Goal: Task Accomplishment & Management: Manage account settings

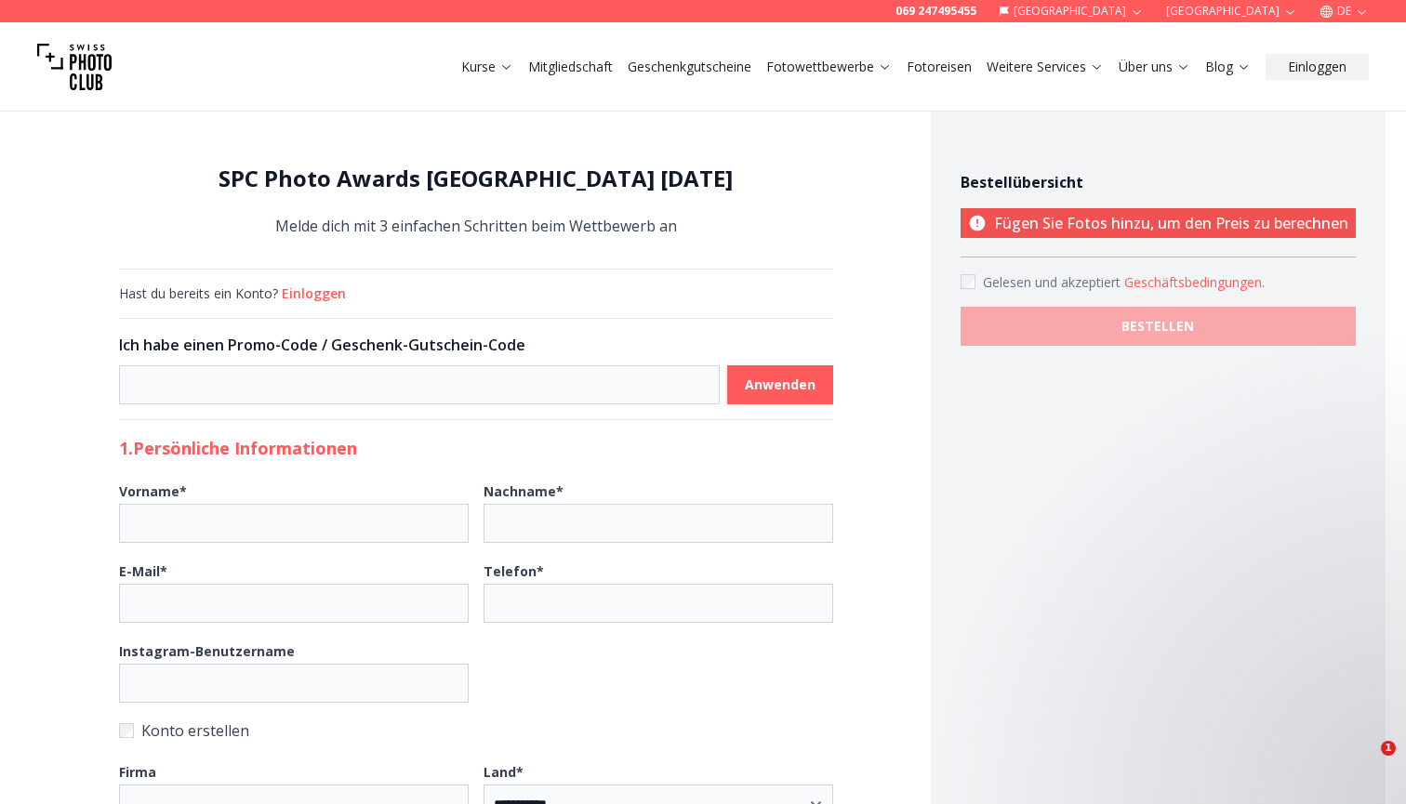
select select "*******"
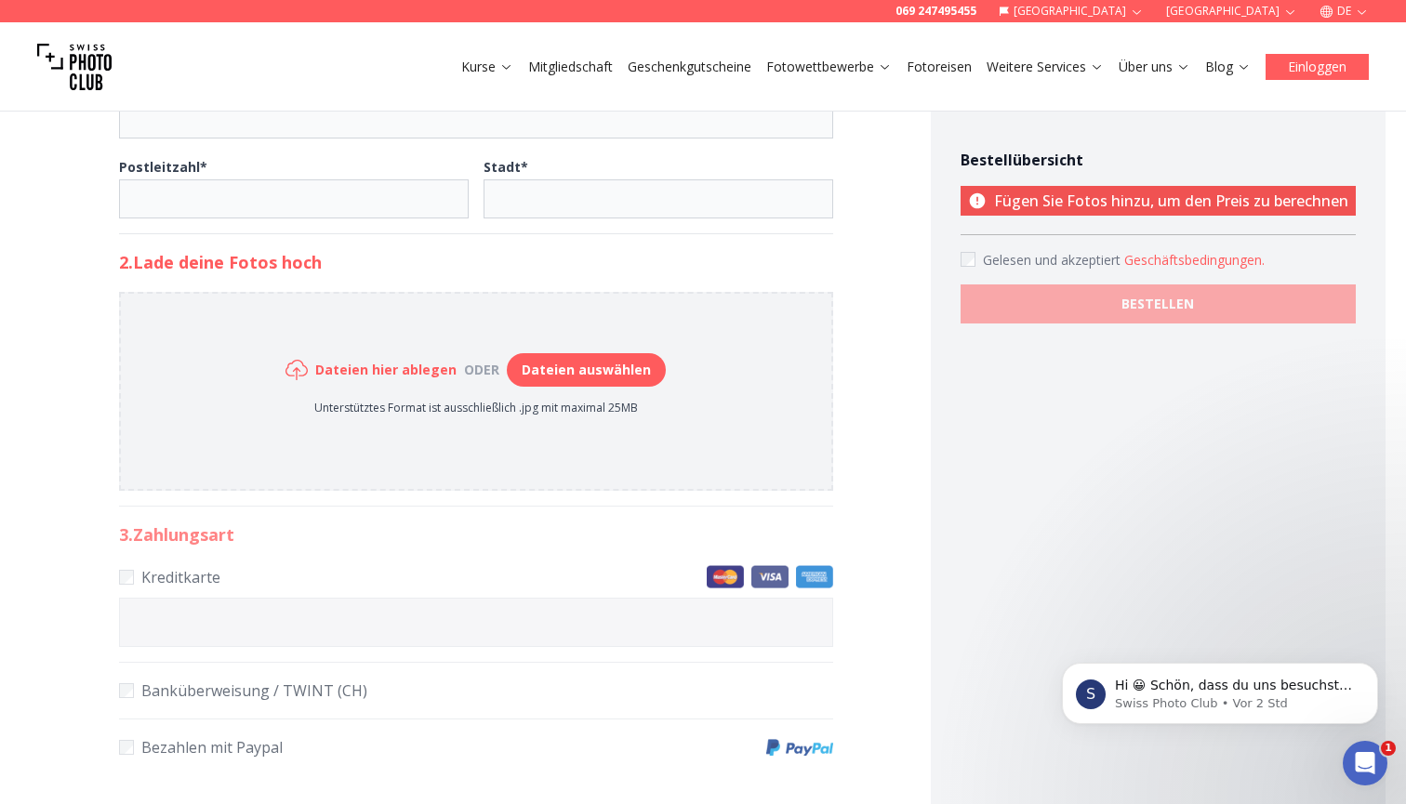
click at [1345, 60] on button "Einloggen" at bounding box center [1316, 67] width 103 height 26
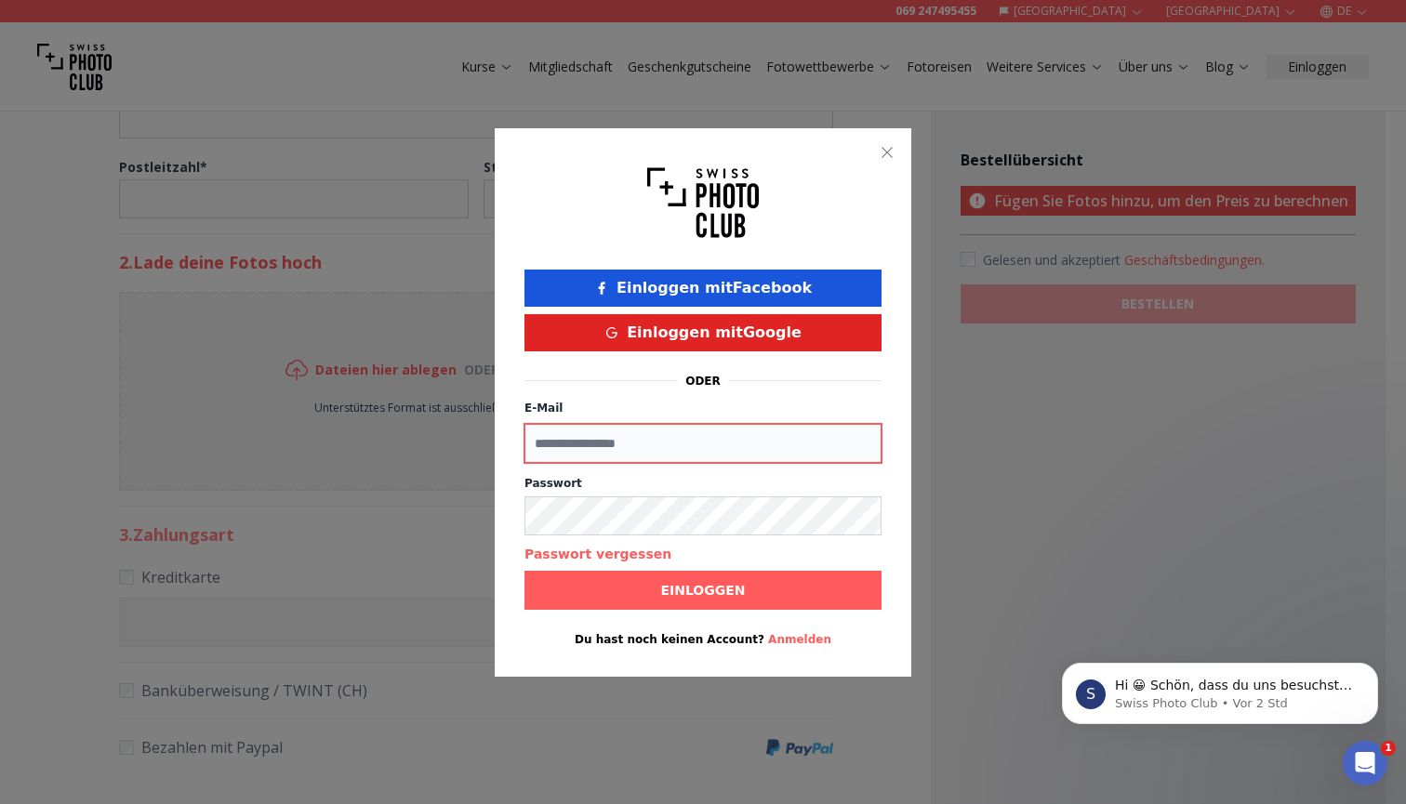
type input "**********"
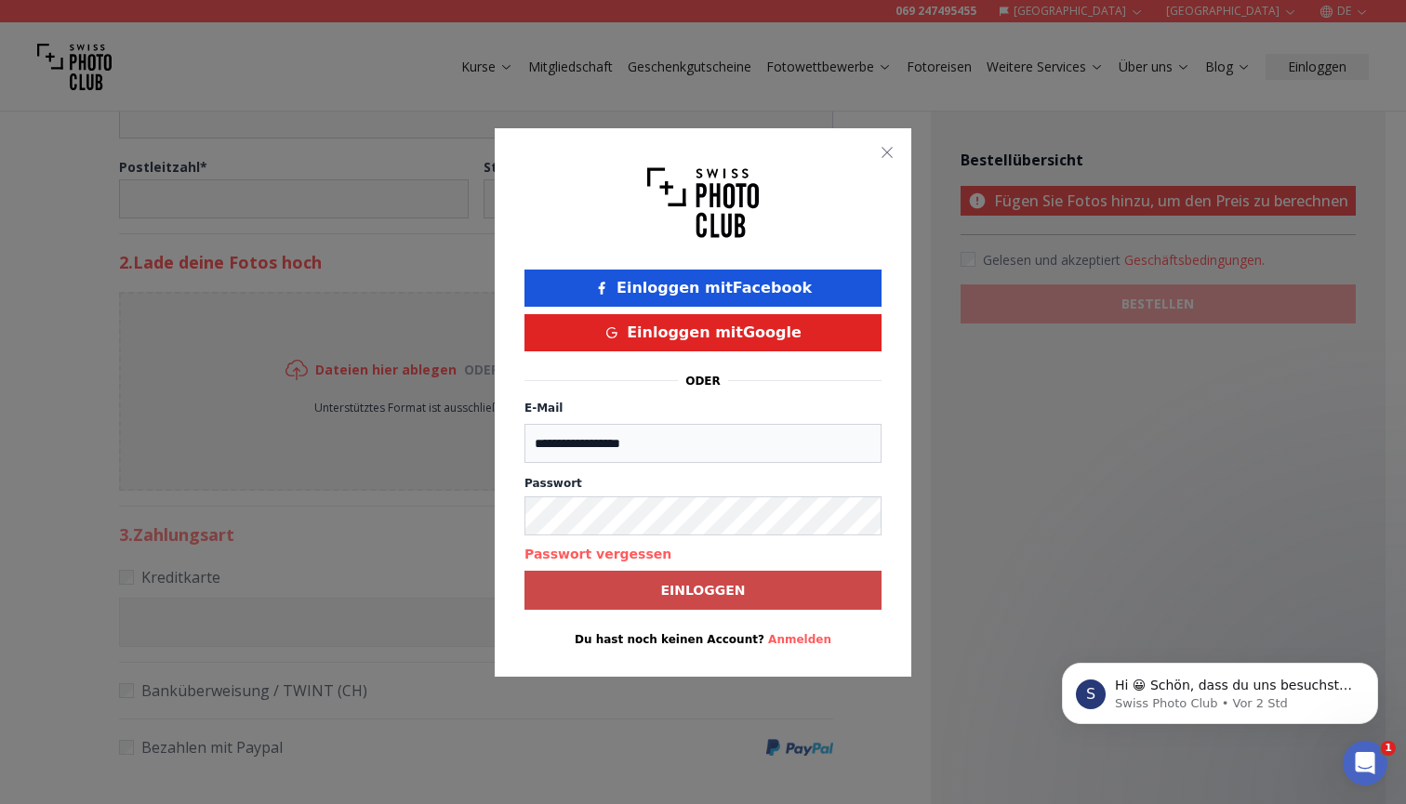
click at [770, 579] on button "Einloggen" at bounding box center [702, 590] width 357 height 39
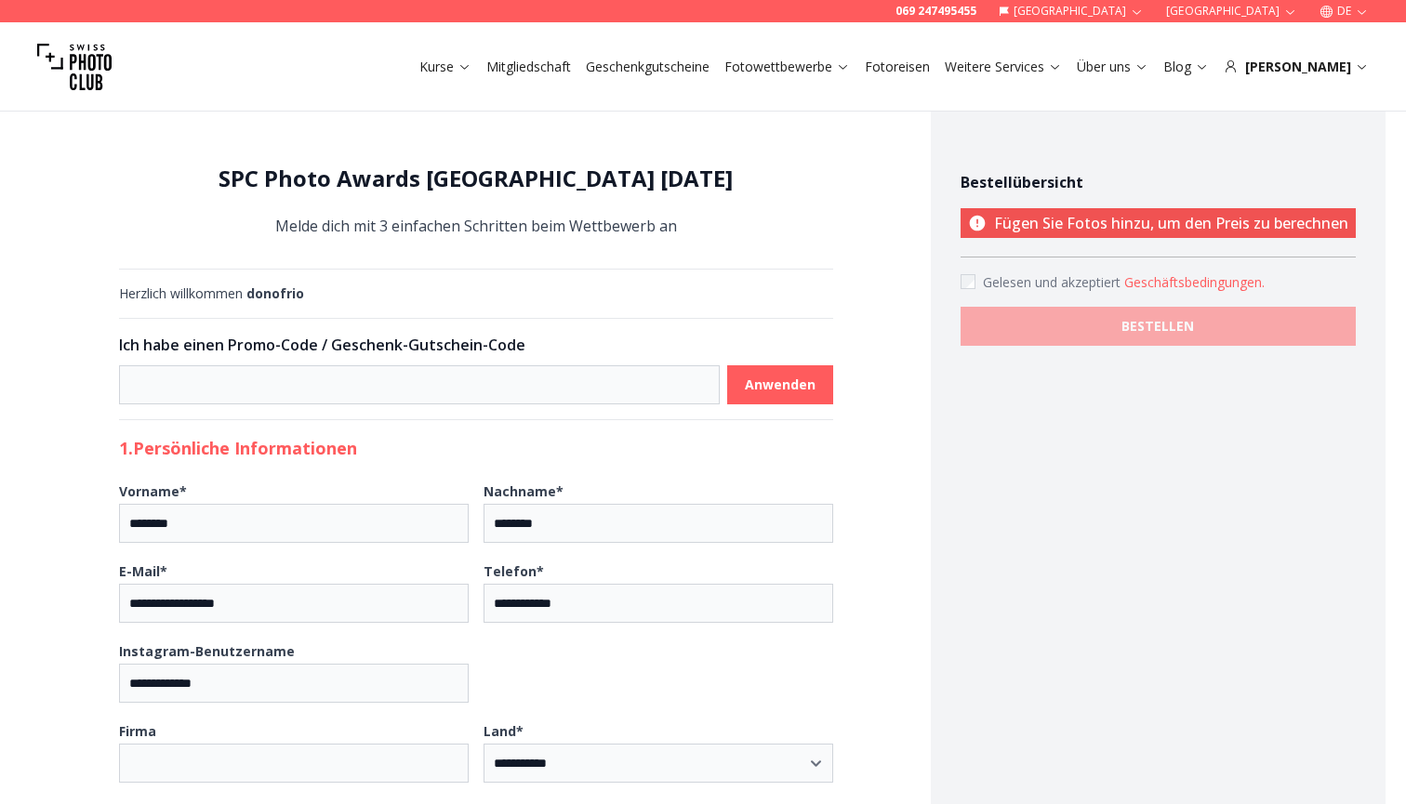
select select "*******"
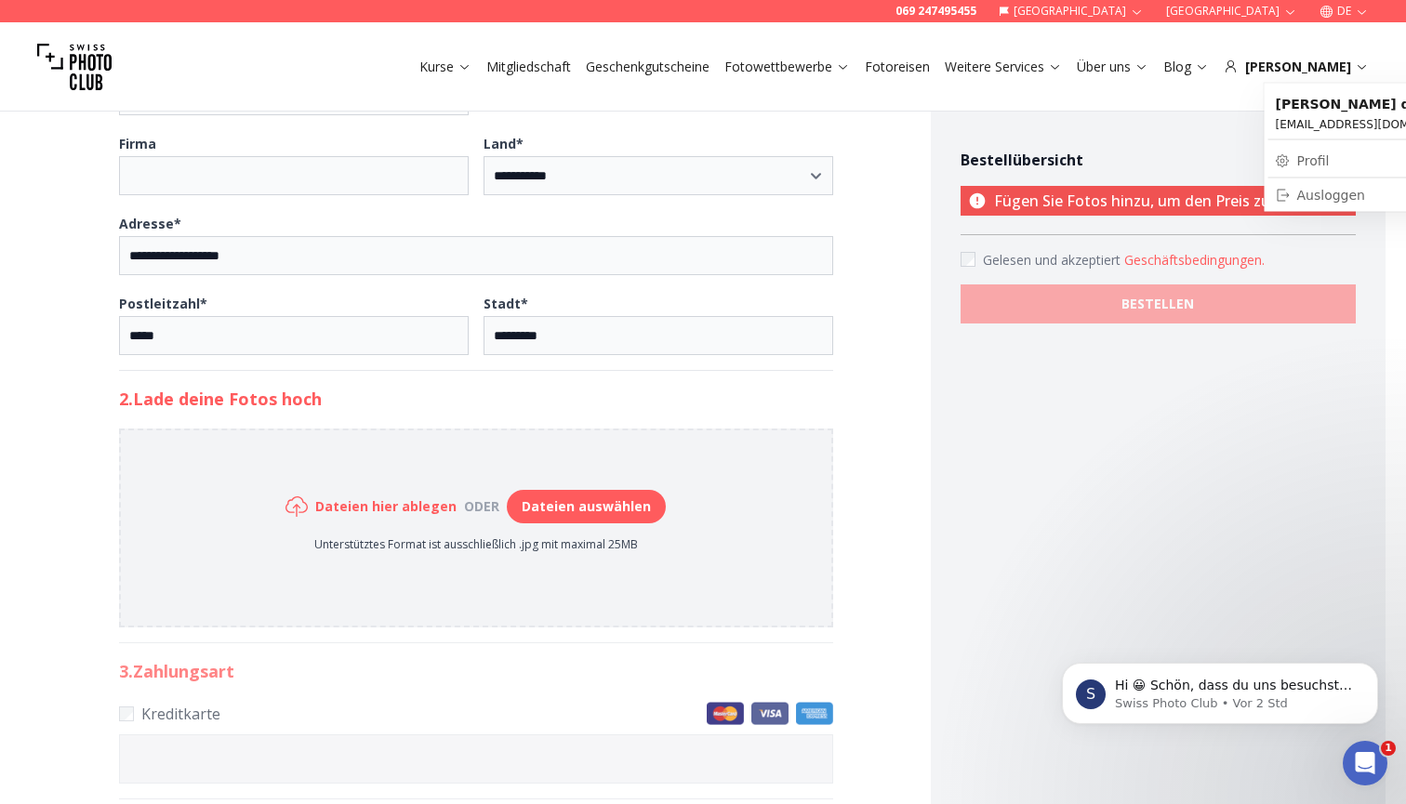
click at [1311, 164] on link "Profil" at bounding box center [1373, 161] width 211 height 26
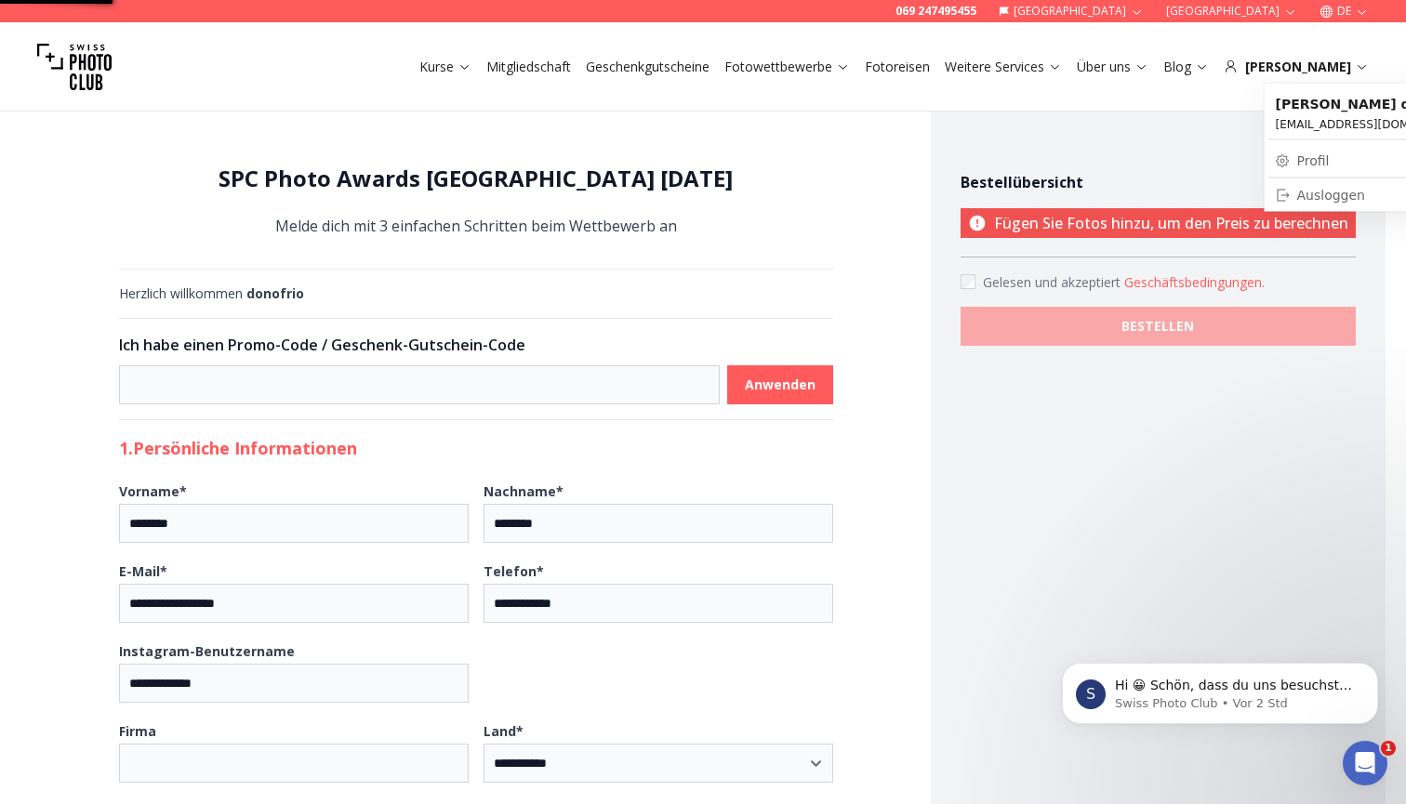
select select "*******"
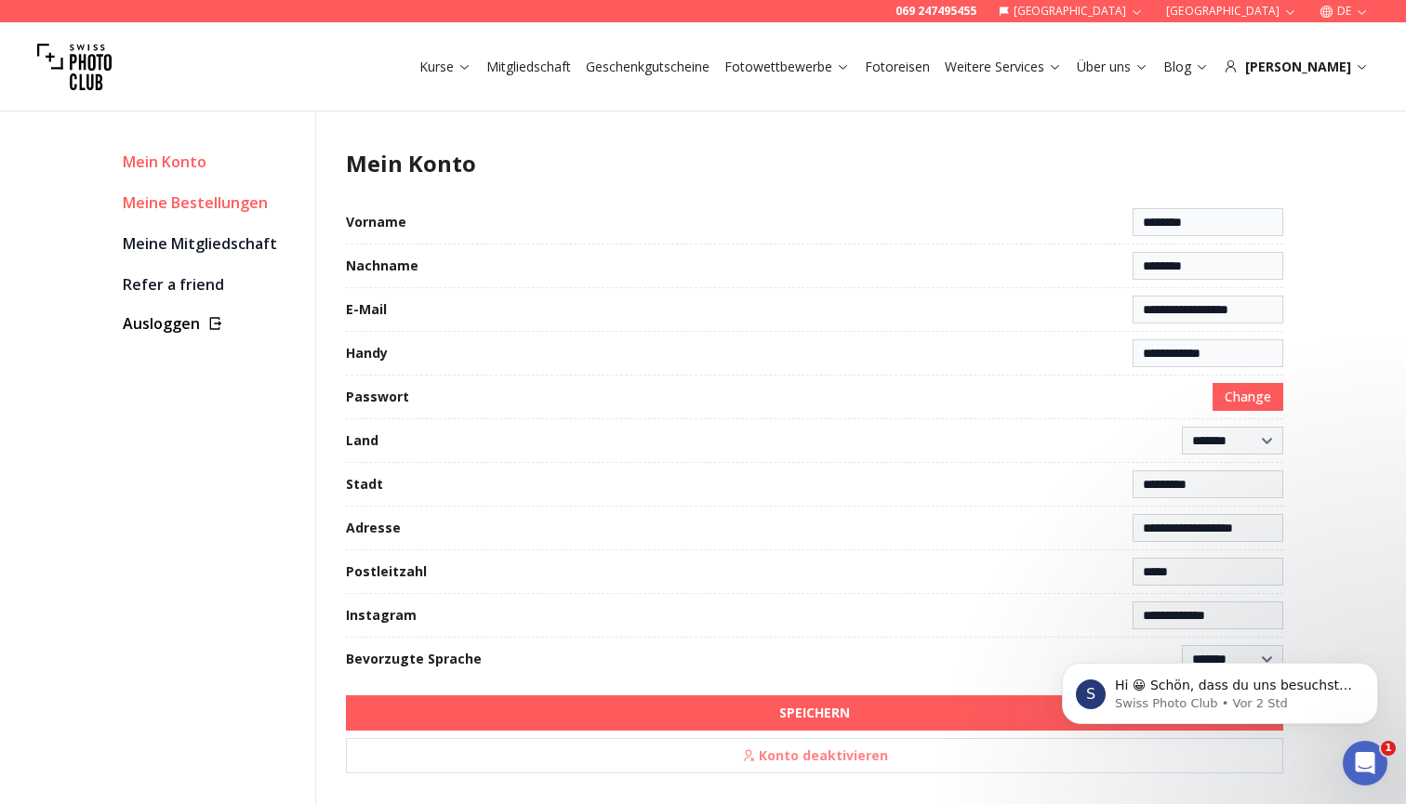
click at [178, 191] on link "Meine Bestellungen" at bounding box center [212, 203] width 178 height 26
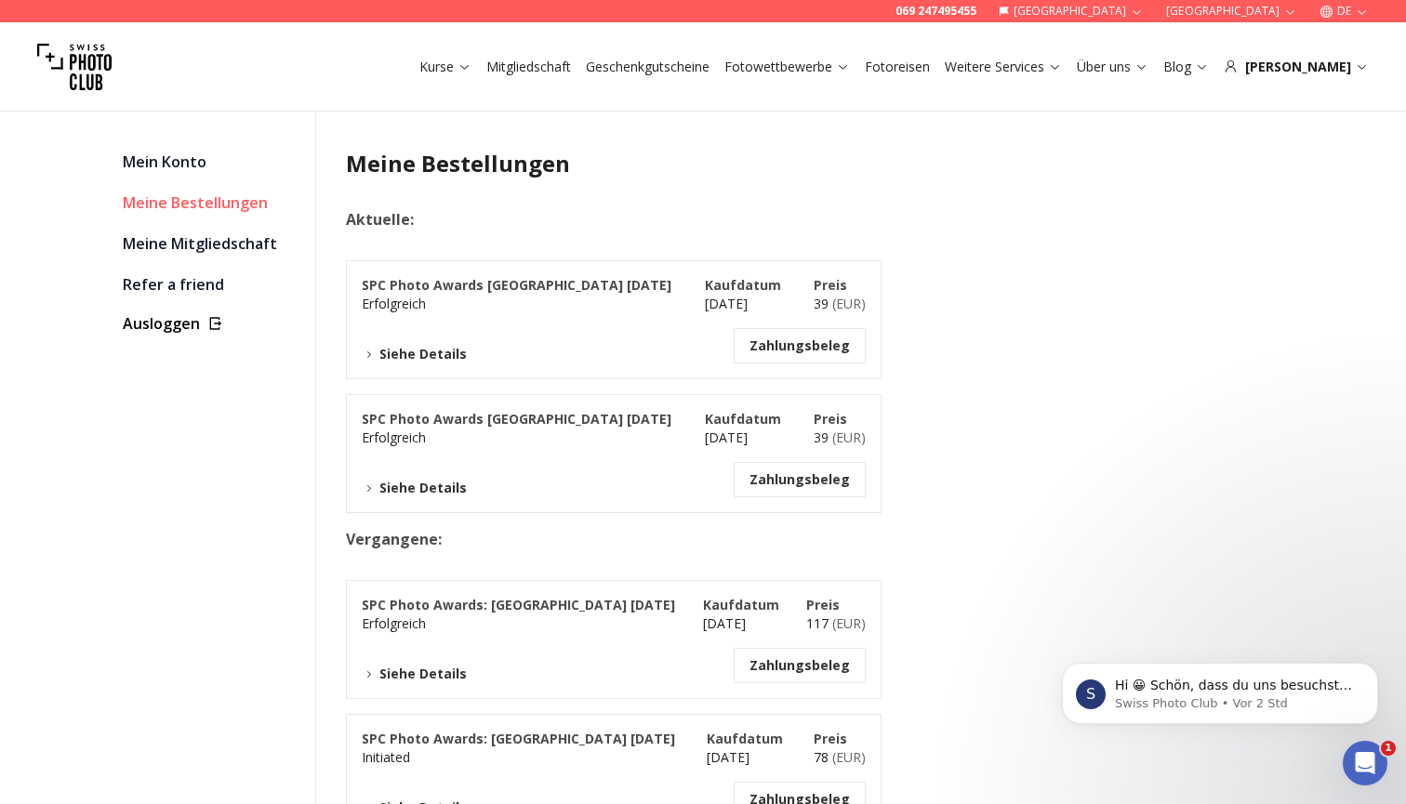
click at [439, 489] on button "Siehe Details" at bounding box center [414, 488] width 105 height 19
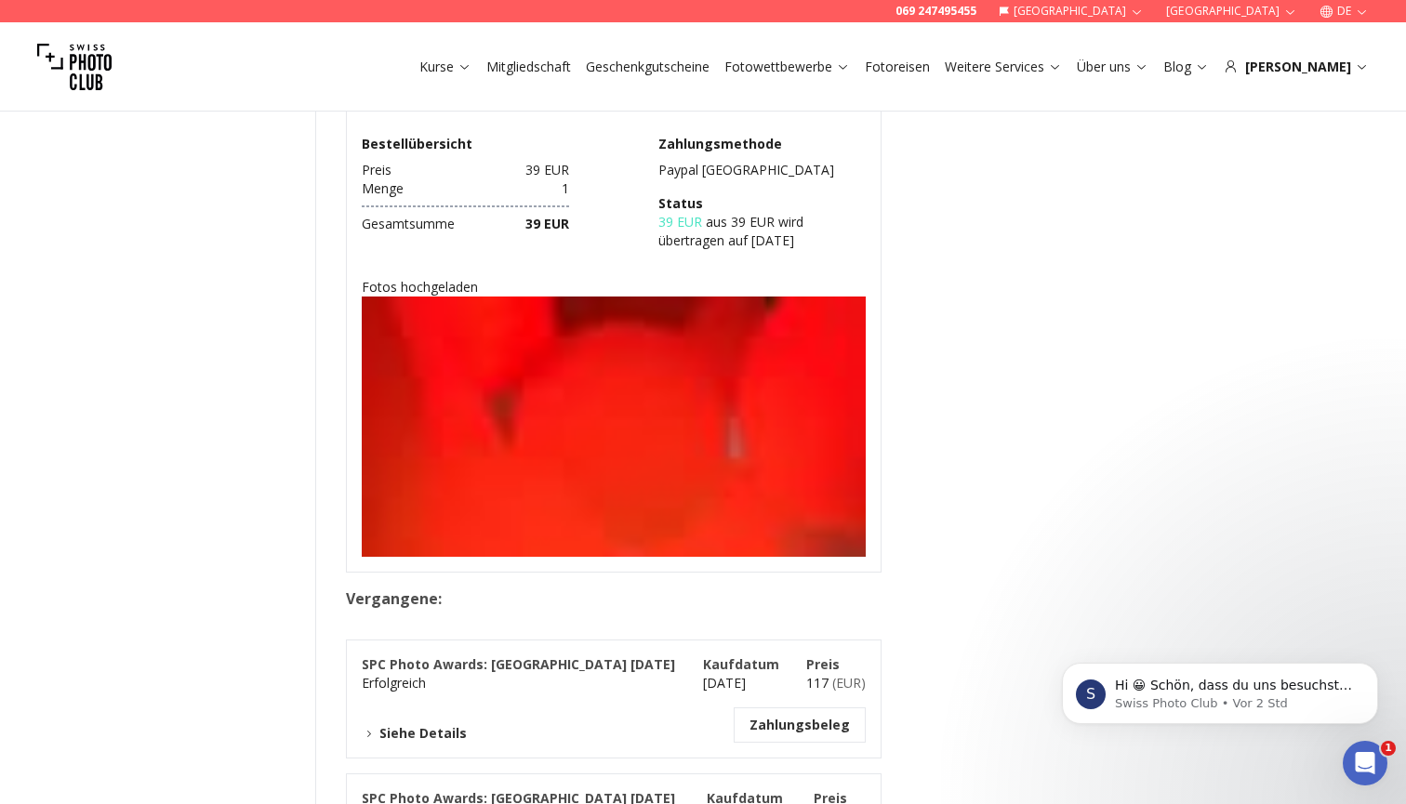
scroll to position [395, 0]
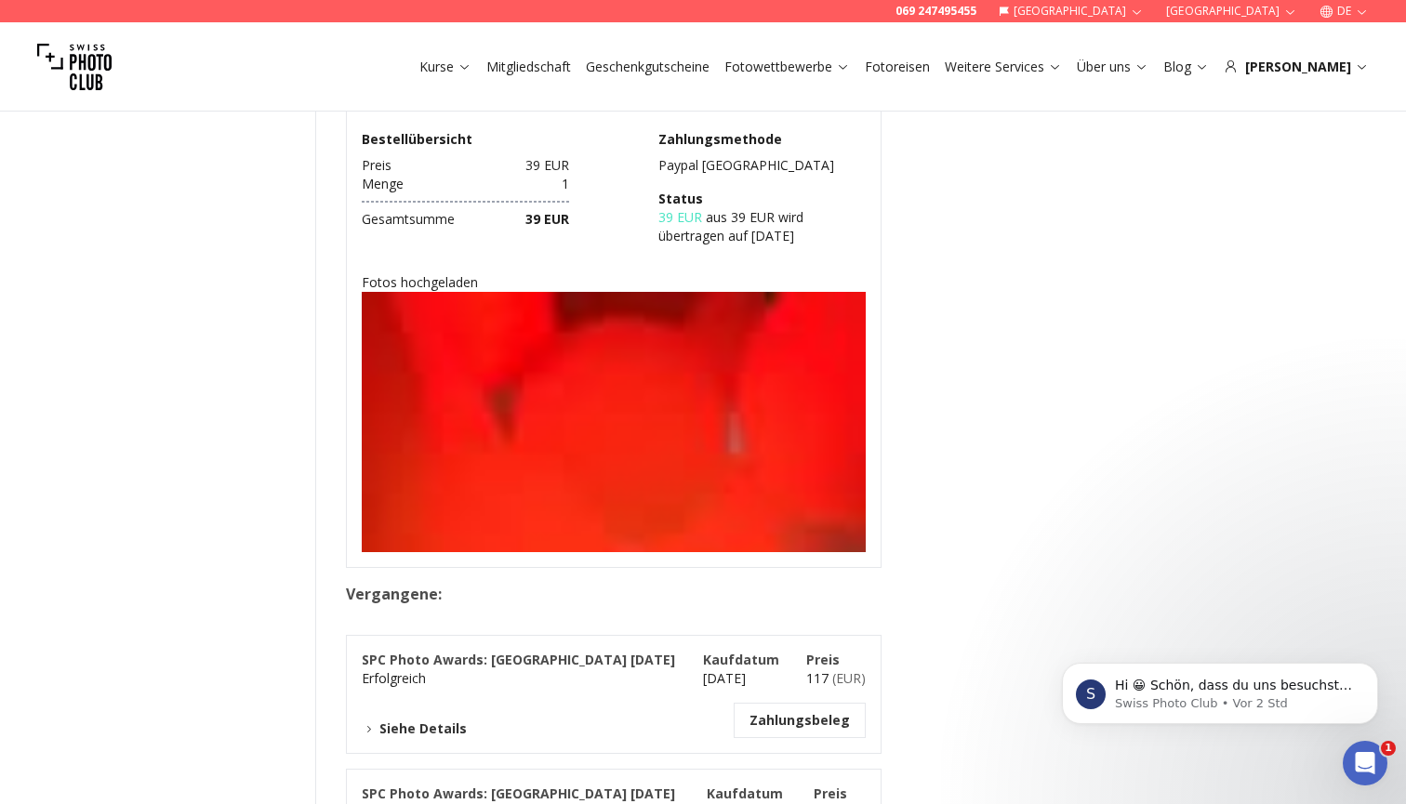
click at [523, 470] on img at bounding box center [614, 670] width 504 height 756
click at [612, 410] on img at bounding box center [614, 670] width 504 height 756
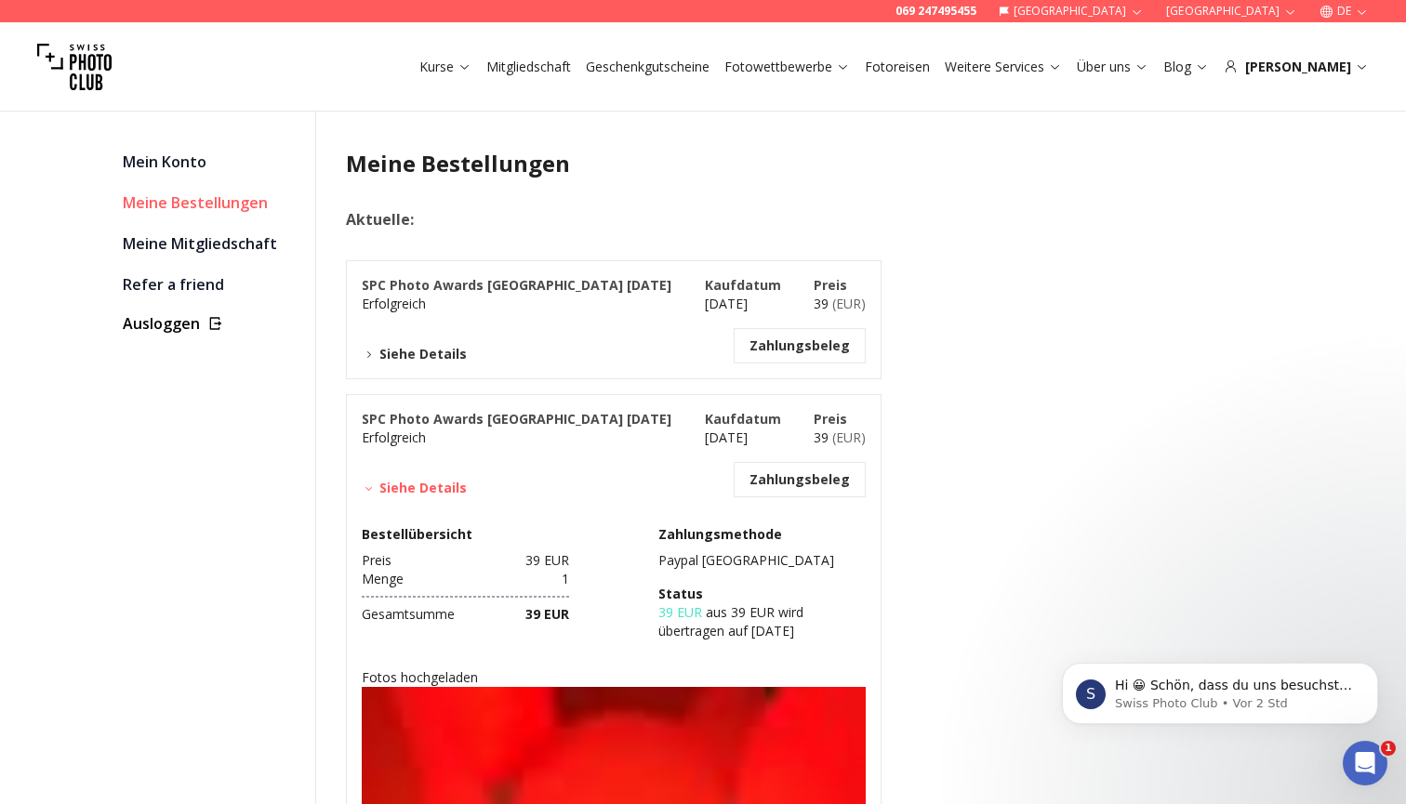
scroll to position [0, 0]
click at [428, 364] on div "SPC Photo Awards [GEOGRAPHIC_DATA] [DATE] Erfolgreich Kaufdatum [DATE] Preis 39…" at bounding box center [614, 319] width 536 height 119
click at [426, 350] on button "Siehe Details" at bounding box center [414, 354] width 105 height 19
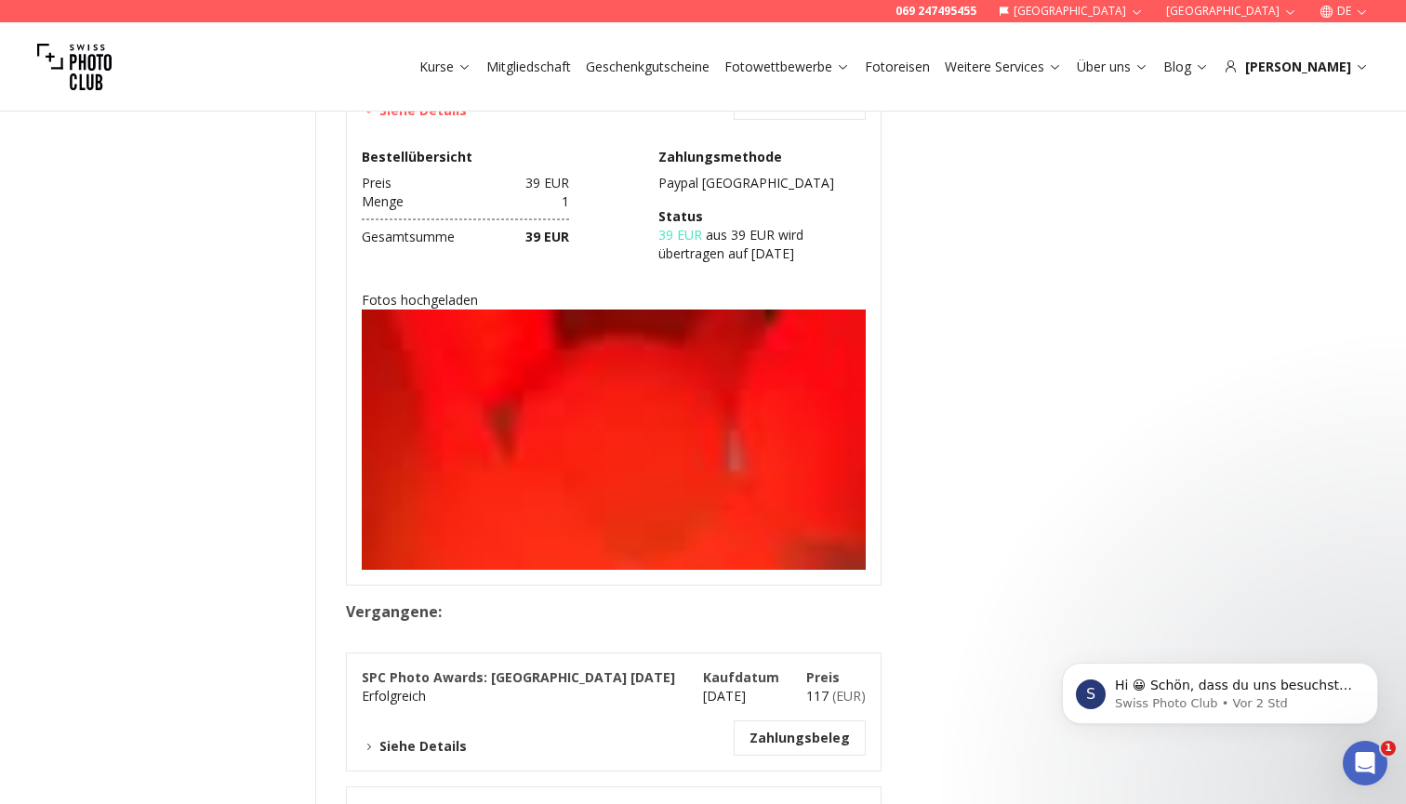
scroll to position [856, 0]
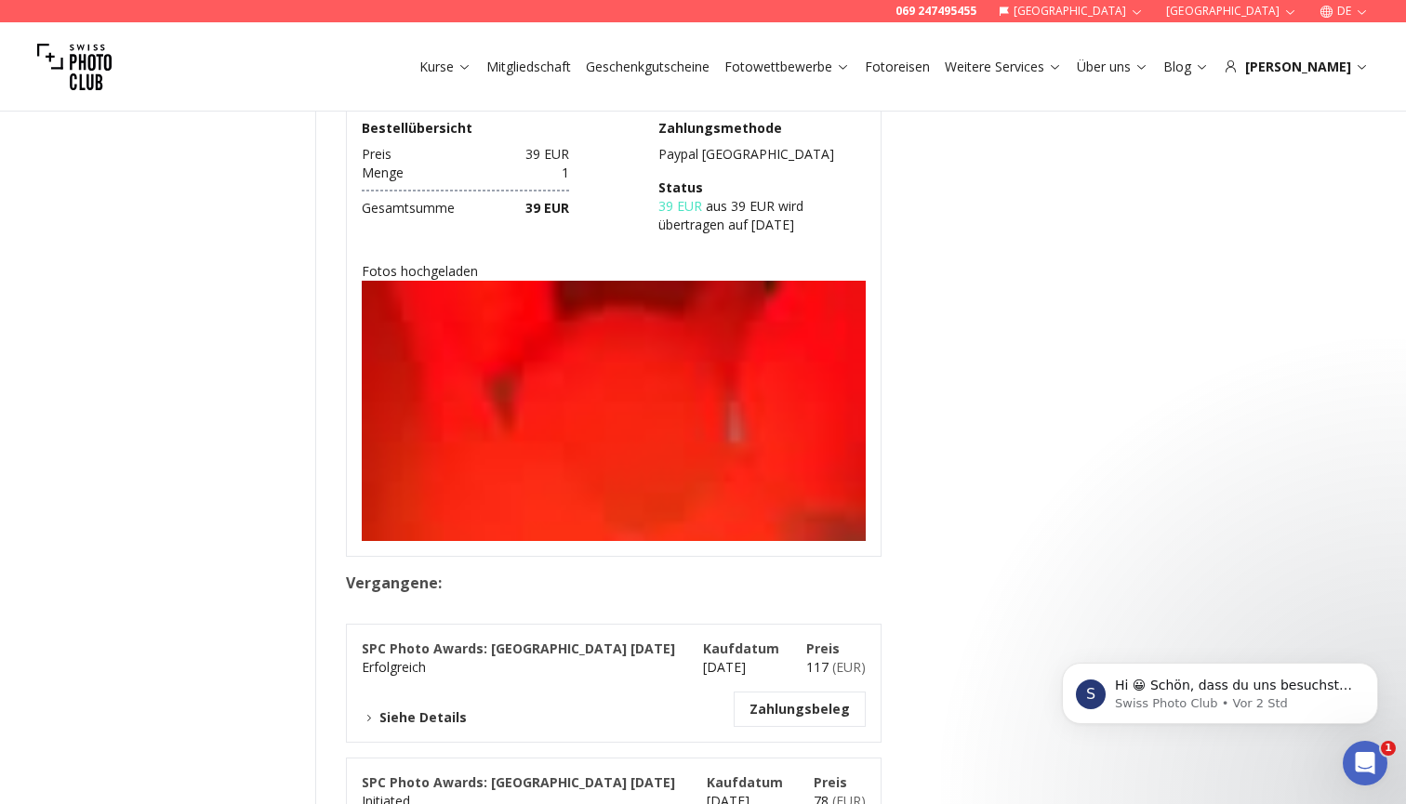
click at [537, 467] on img at bounding box center [614, 659] width 504 height 756
click at [444, 271] on h4 "Fotos hochgeladen" at bounding box center [614, 271] width 504 height 19
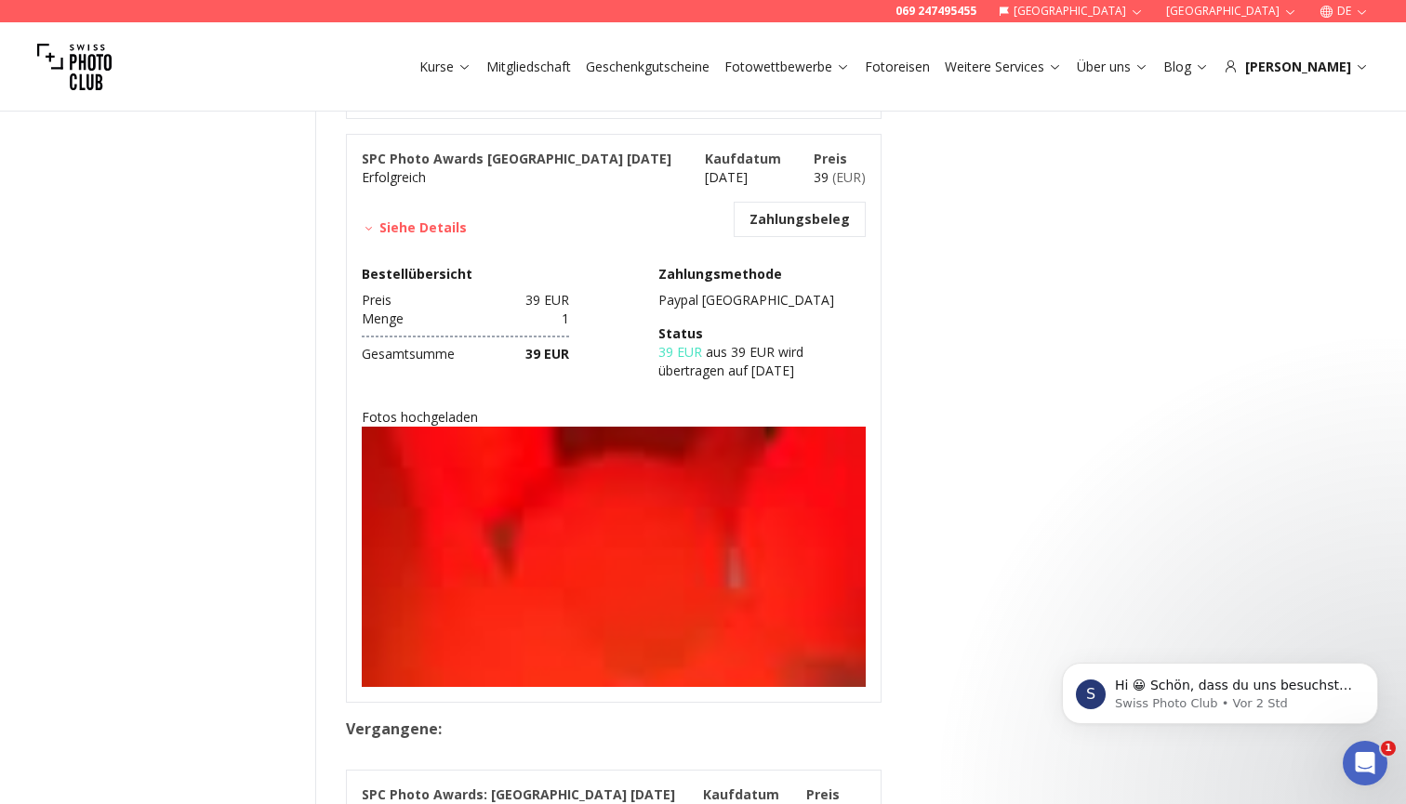
scroll to position [709, 0]
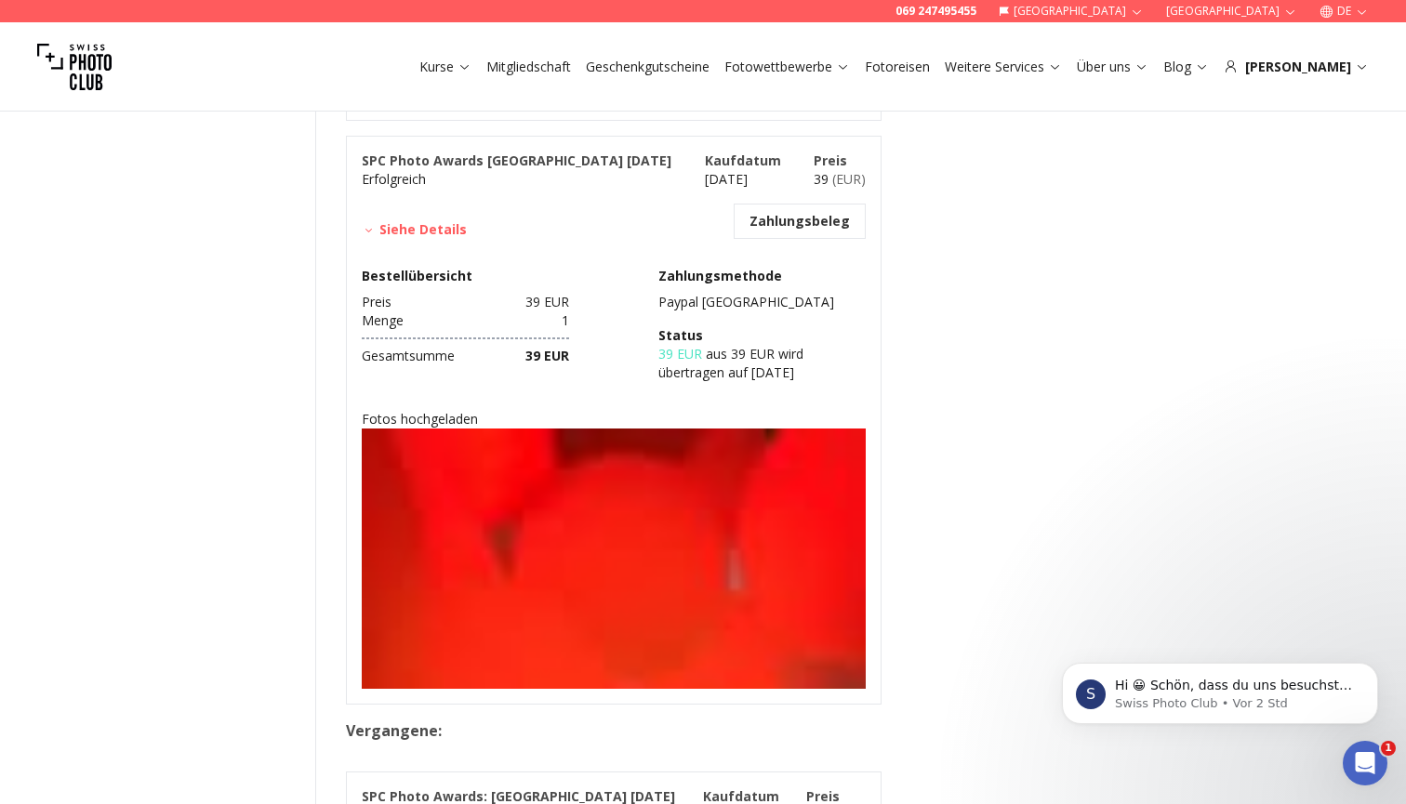
click at [447, 232] on button "Siehe Details" at bounding box center [414, 229] width 105 height 19
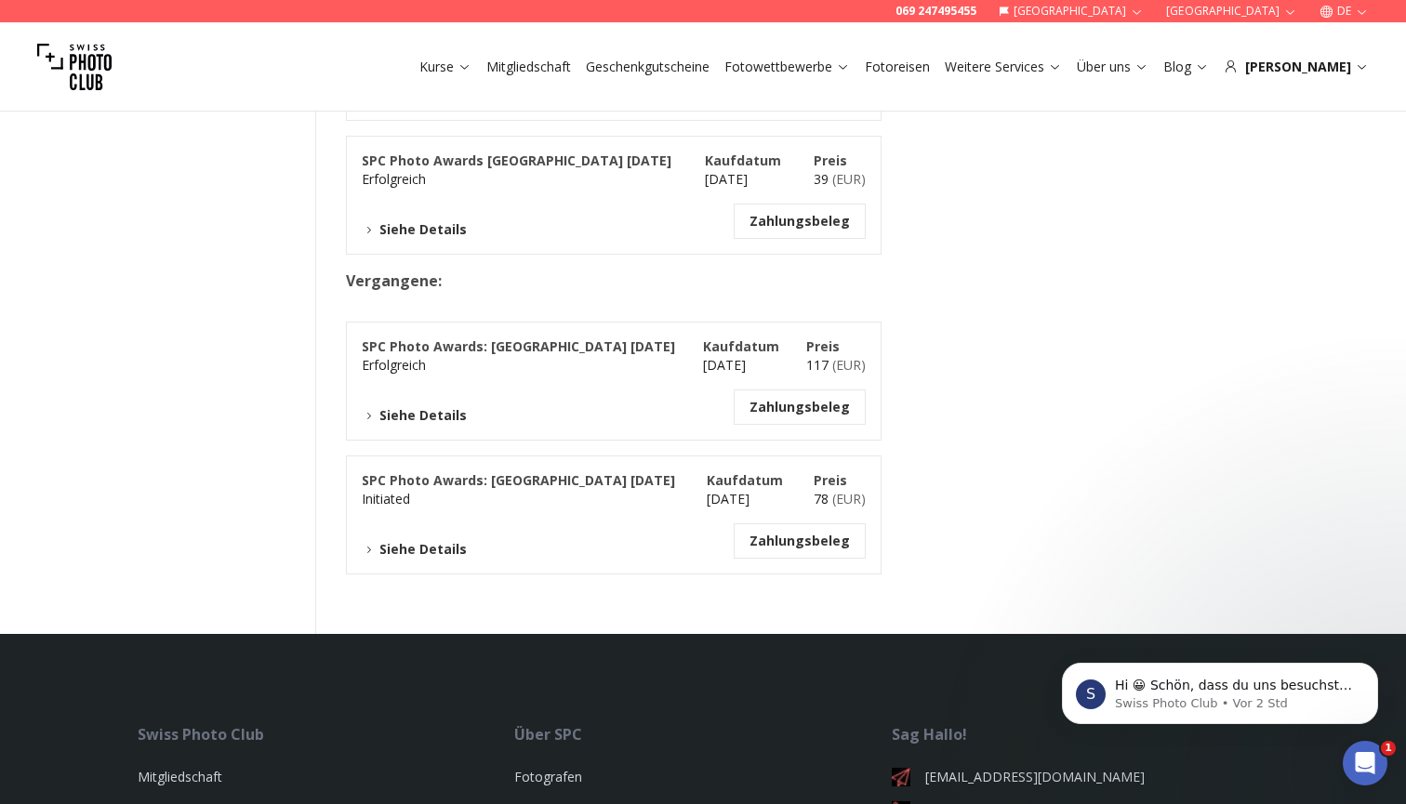
click at [447, 232] on button "Siehe Details" at bounding box center [414, 229] width 105 height 19
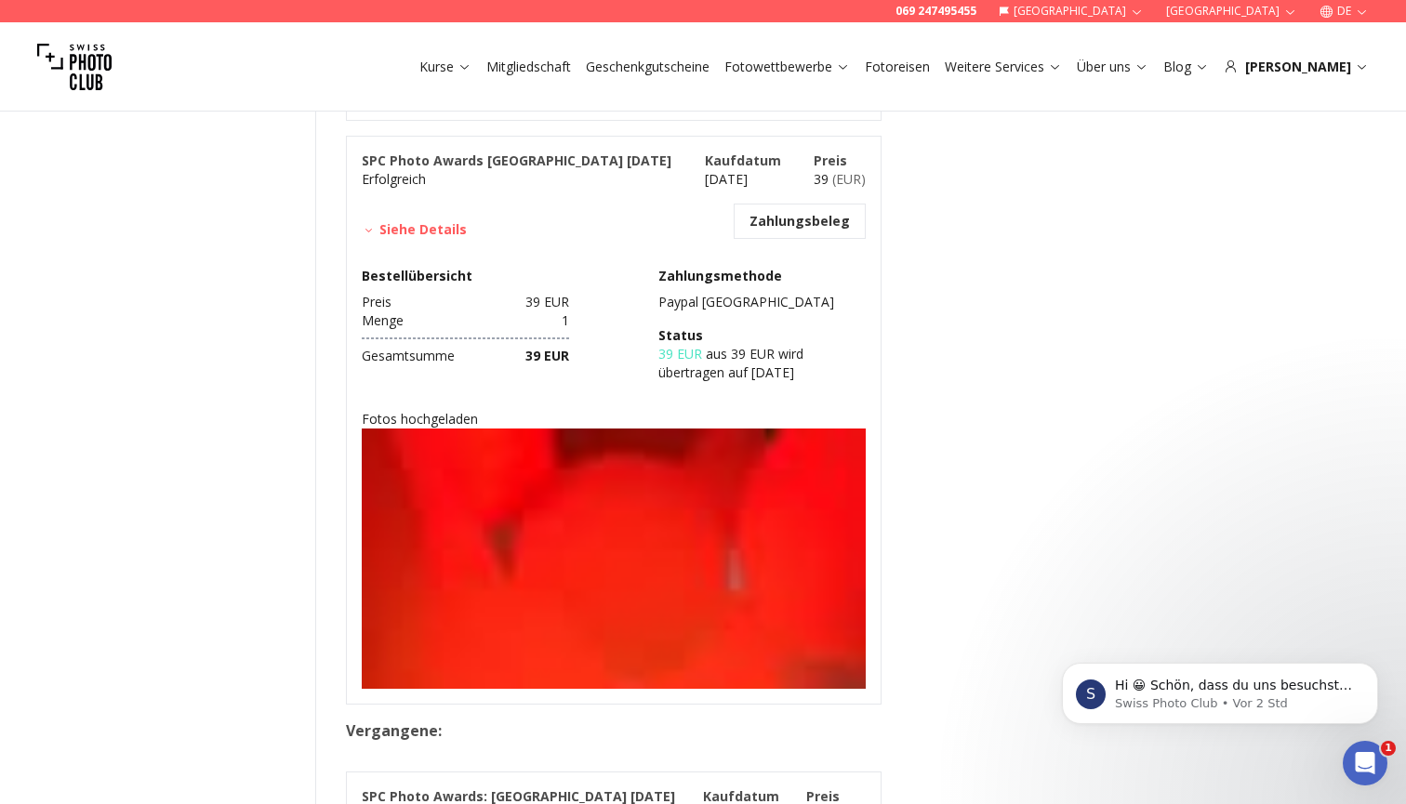
click at [820, 231] on div "Zahlungsbeleg" at bounding box center [800, 221] width 132 height 35
click at [820, 224] on button "Zahlungsbeleg" at bounding box center [799, 221] width 100 height 19
click at [890, 378] on div "Aktuelle : SPC Photo Awards [GEOGRAPHIC_DATA] [DATE] Erfolgreich Kaufdatum [DAT…" at bounding box center [703, 262] width 714 height 1525
click at [516, 166] on span "SPC Photo Awards [GEOGRAPHIC_DATA] [DATE]" at bounding box center [517, 161] width 310 height 18
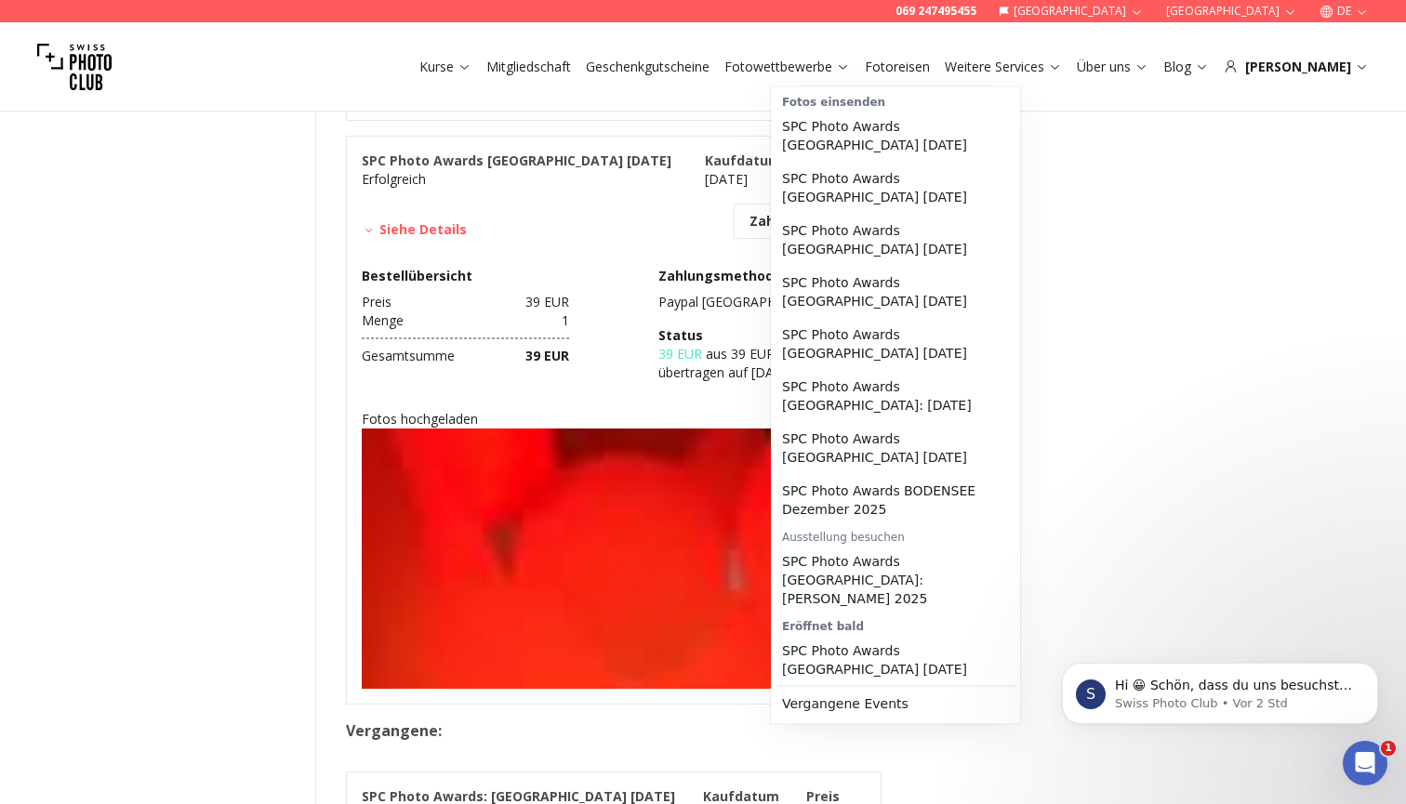
click at [841, 61] on link "Fotowettbewerbe" at bounding box center [787, 67] width 126 height 19
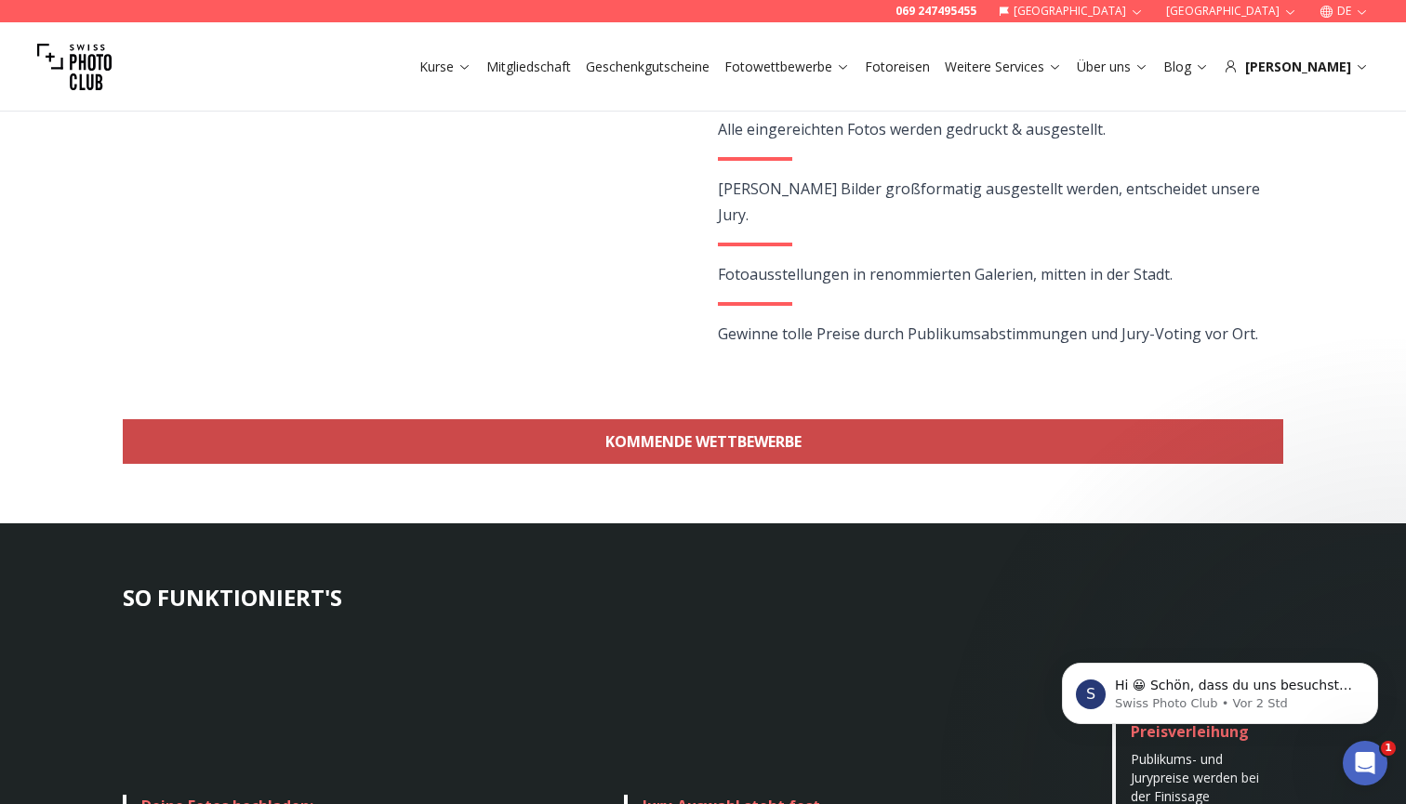
click at [768, 439] on link "KOMMENDE WETTBEWERBE" at bounding box center [703, 441] width 1160 height 45
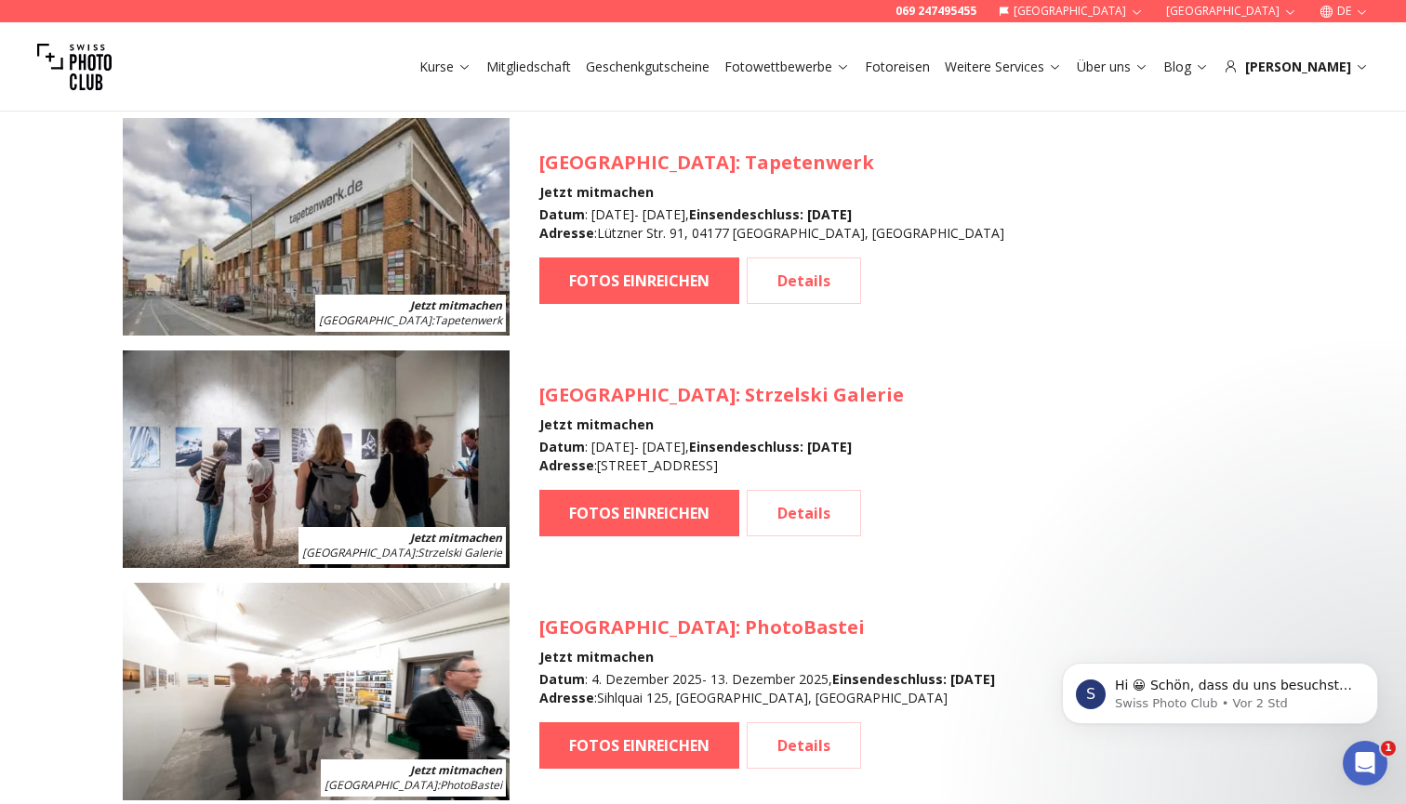
scroll to position [2926, 0]
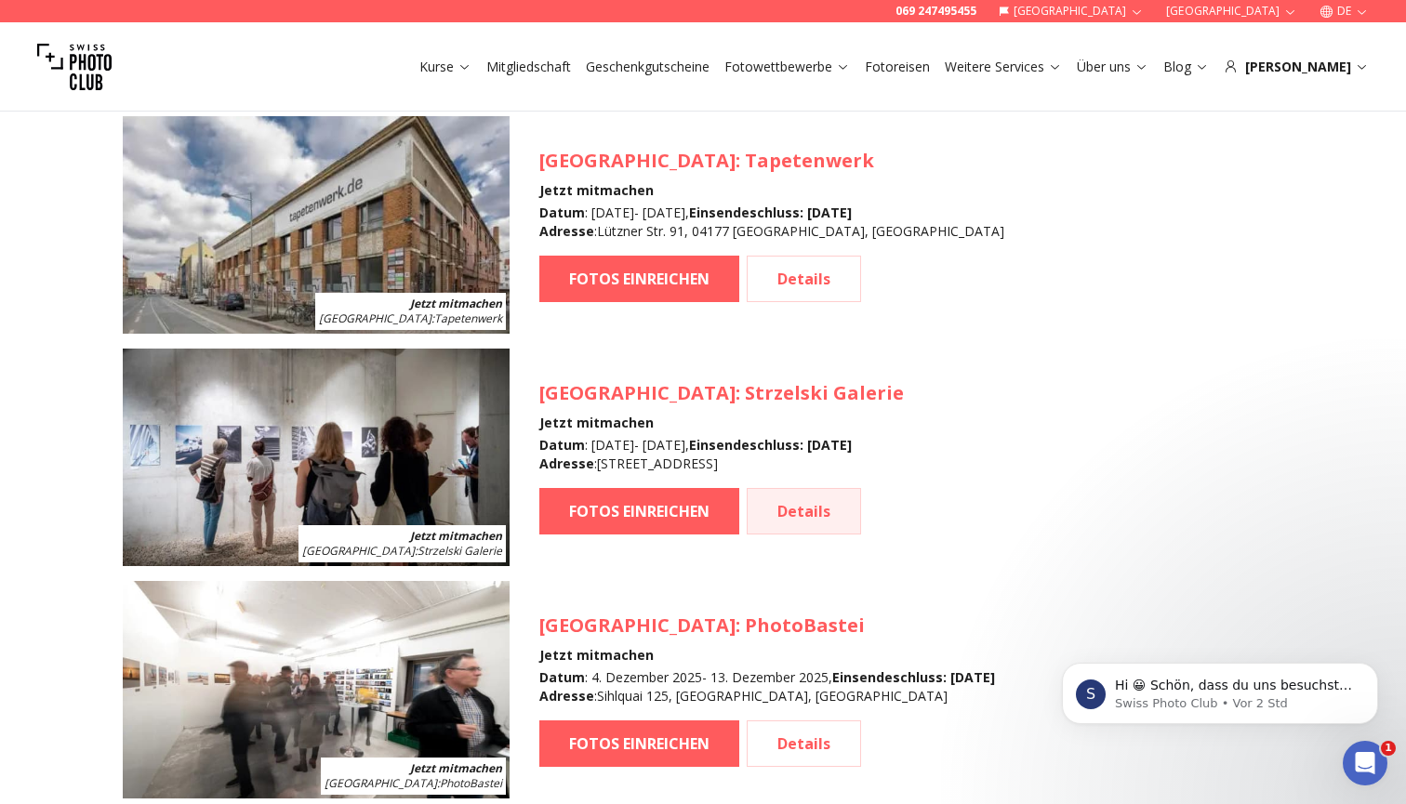
click at [792, 510] on link "Details" at bounding box center [804, 511] width 114 height 46
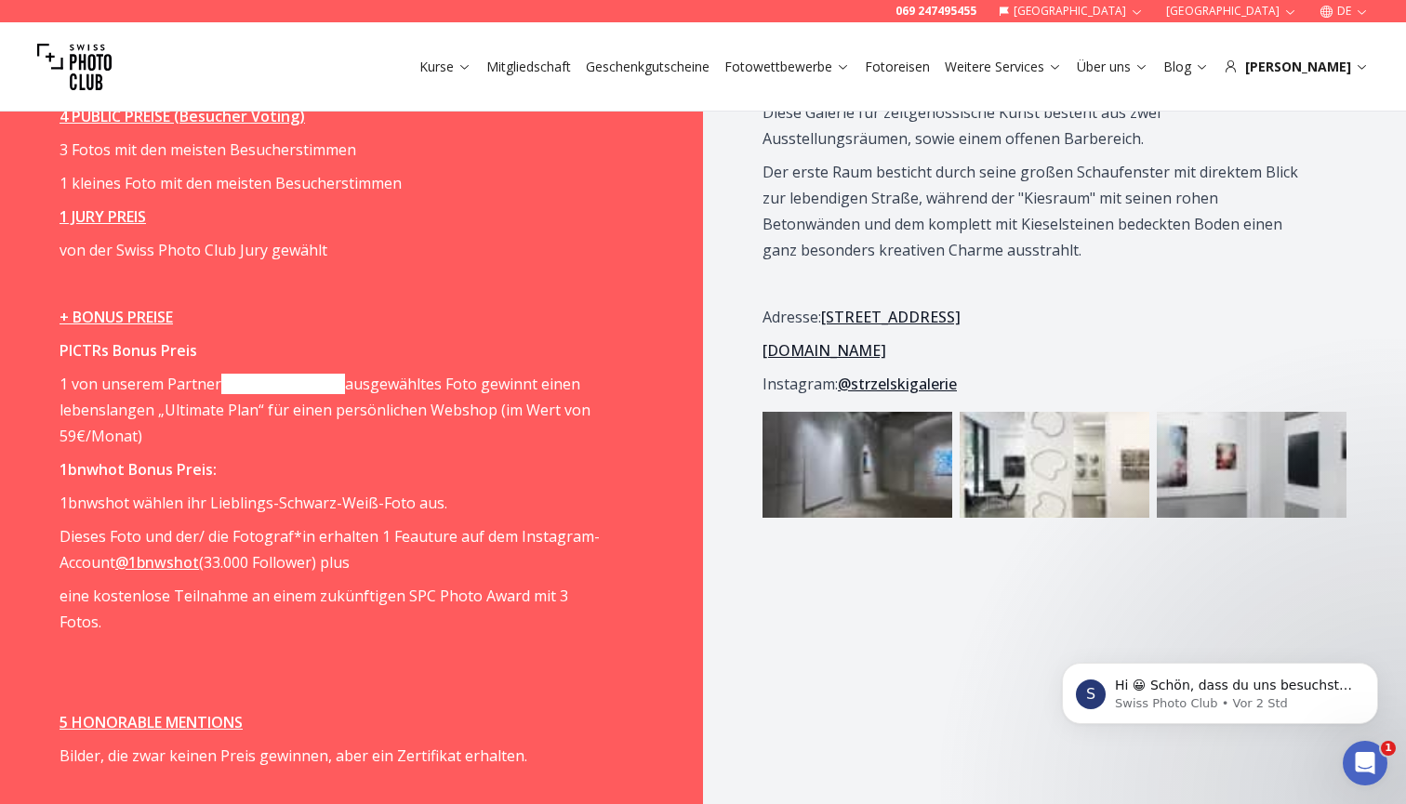
scroll to position [2625, 0]
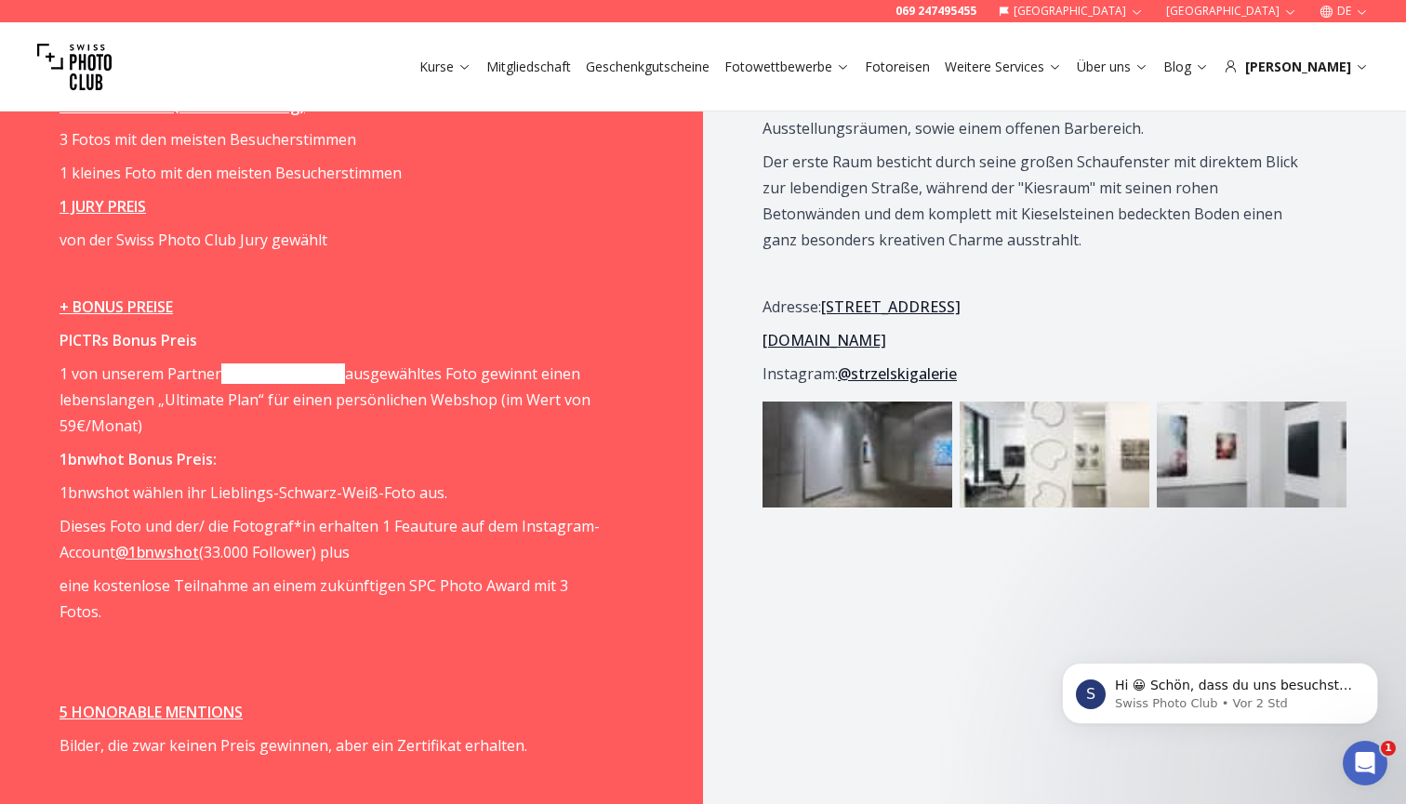
click at [258, 374] on link "[DOMAIN_NAME]" at bounding box center [283, 374] width 124 height 20
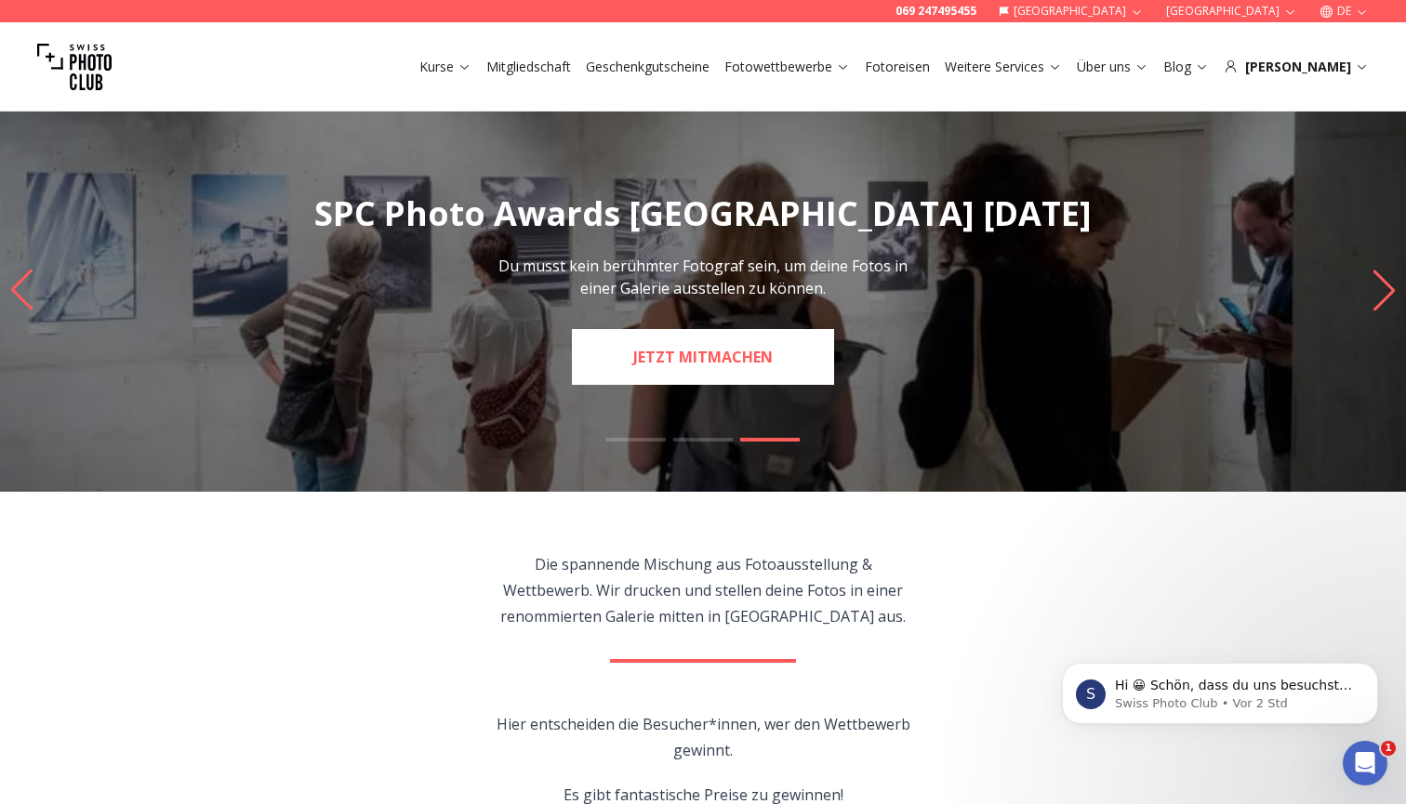
scroll to position [0, 0]
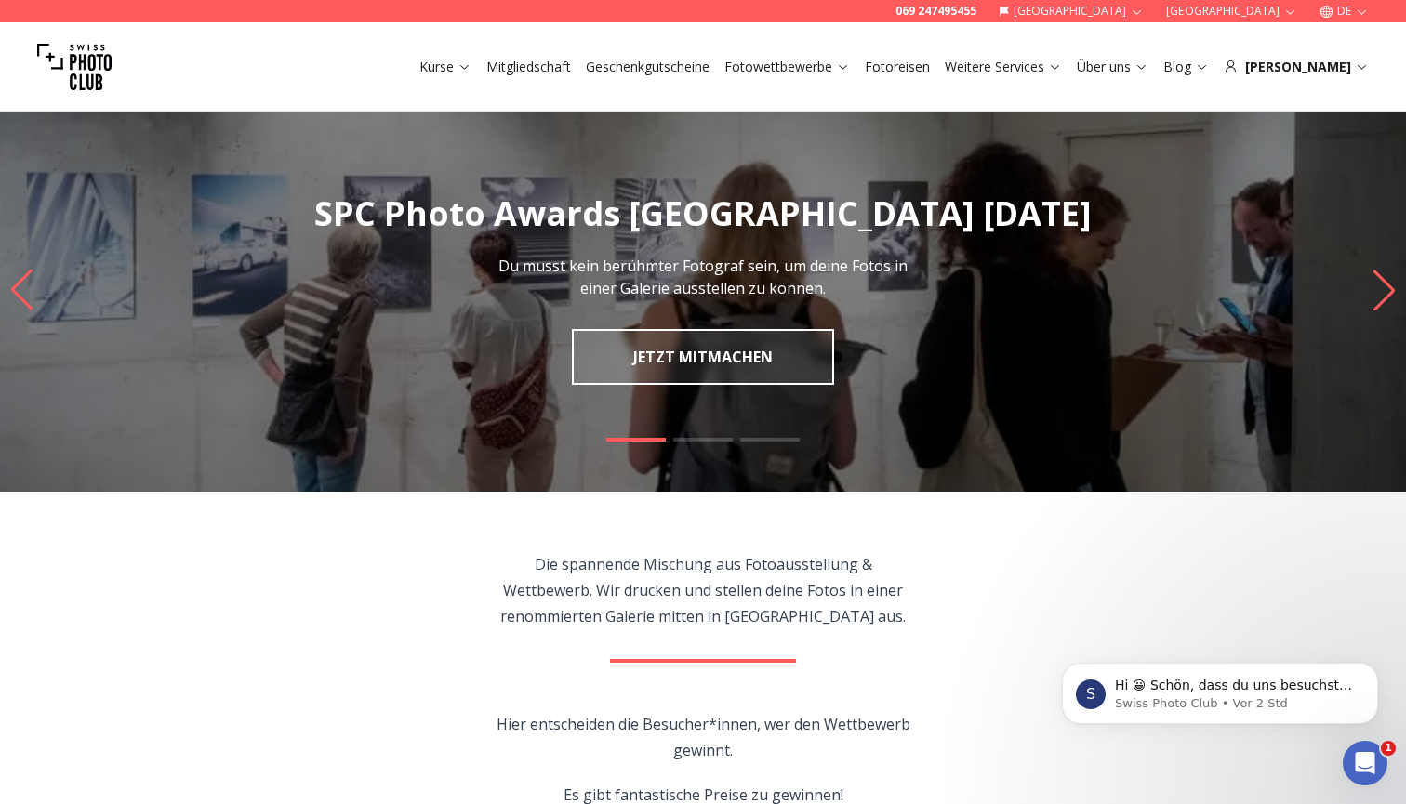
click at [1310, 295] on img "1 / 3" at bounding box center [703, 290] width 1406 height 403
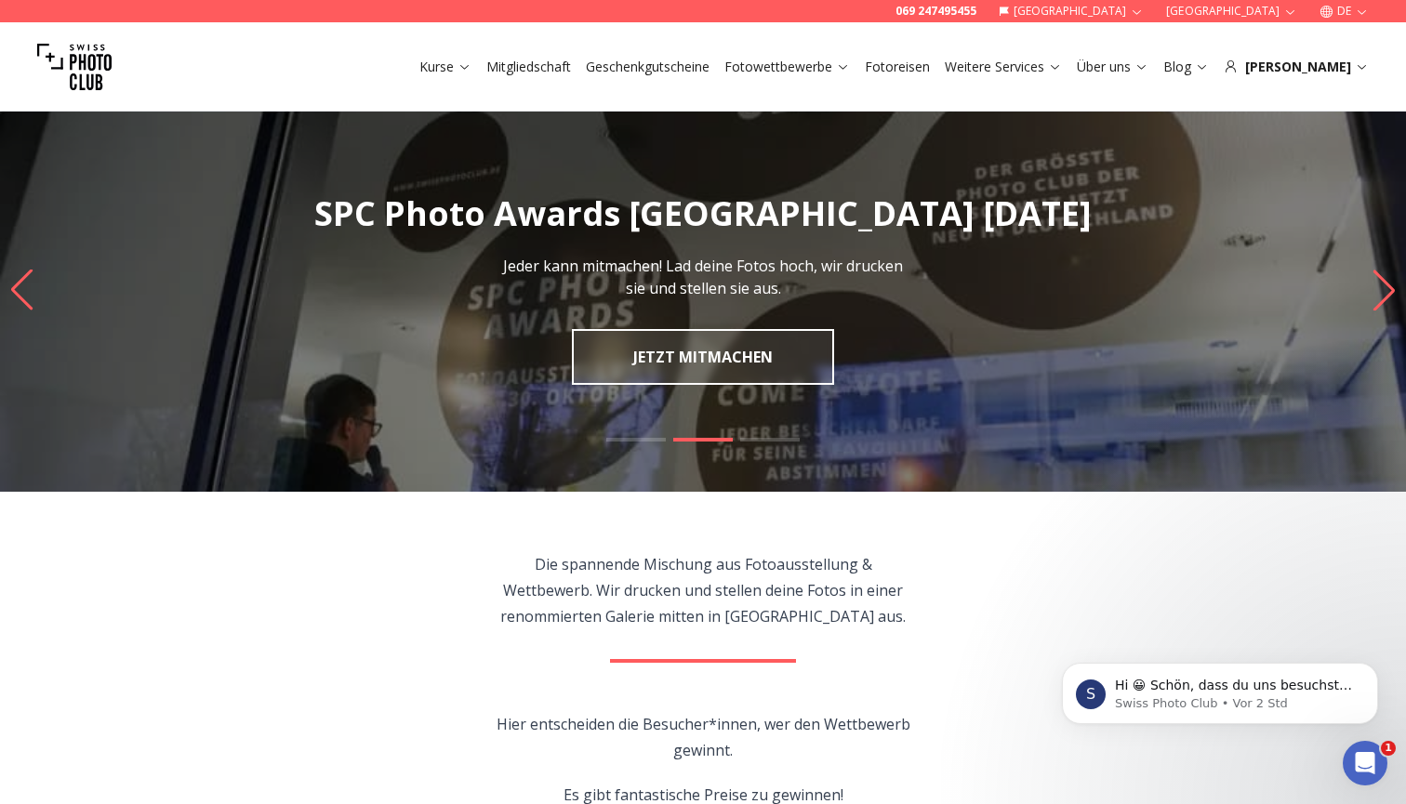
click at [1384, 280] on icon "Next slide" at bounding box center [1383, 291] width 21 height 41
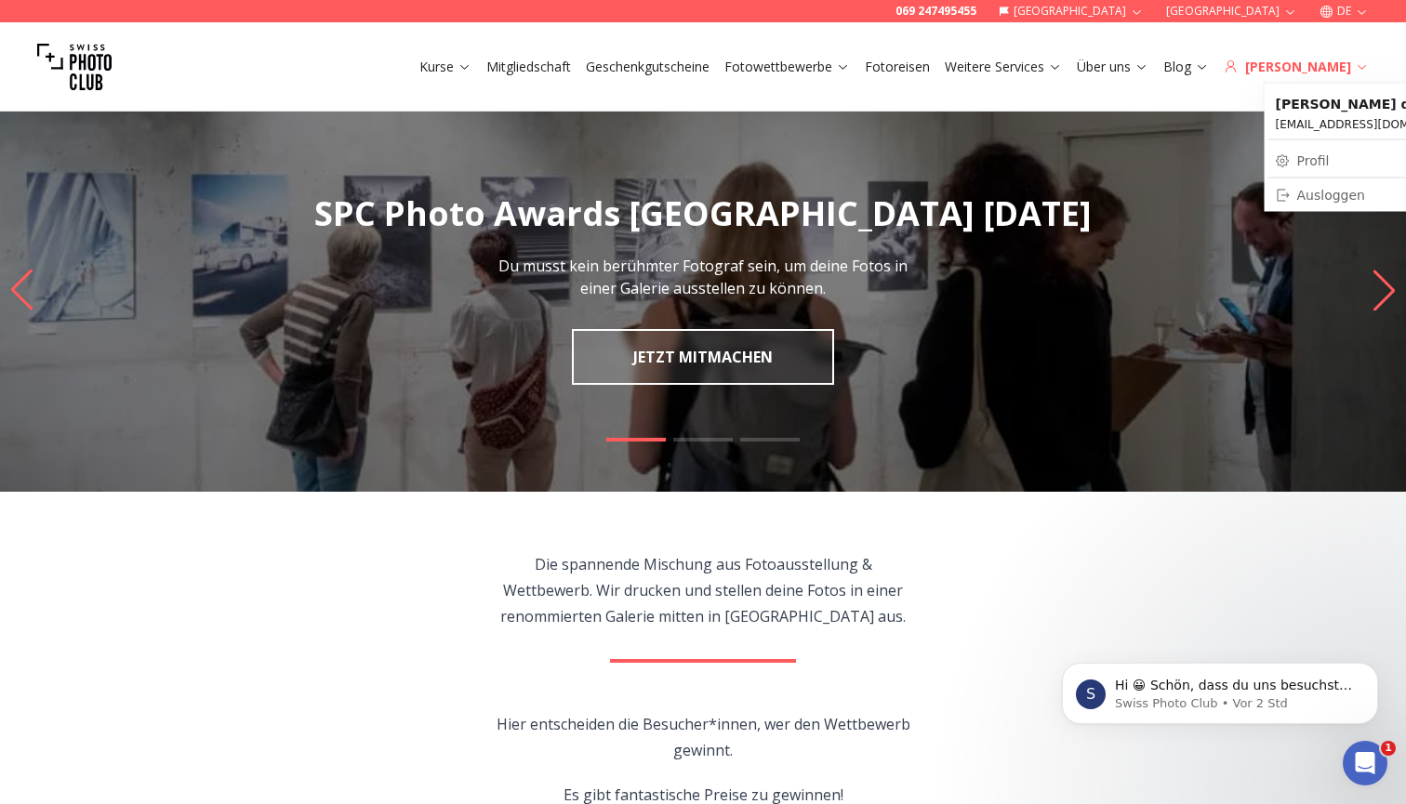
click at [1315, 68] on div "[PERSON_NAME]" at bounding box center [1296, 67] width 145 height 19
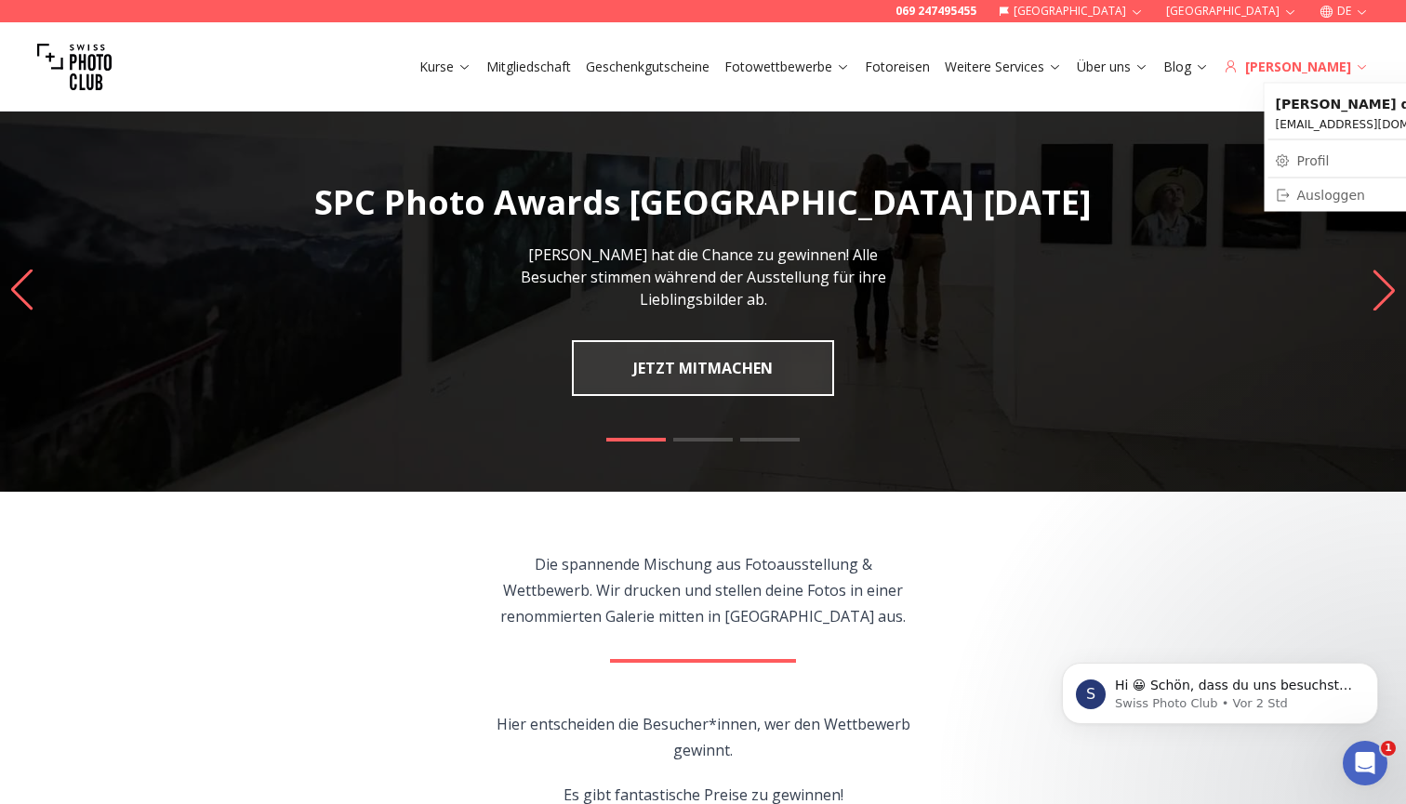
click at [1327, 66] on div "[PERSON_NAME]" at bounding box center [1296, 67] width 145 height 19
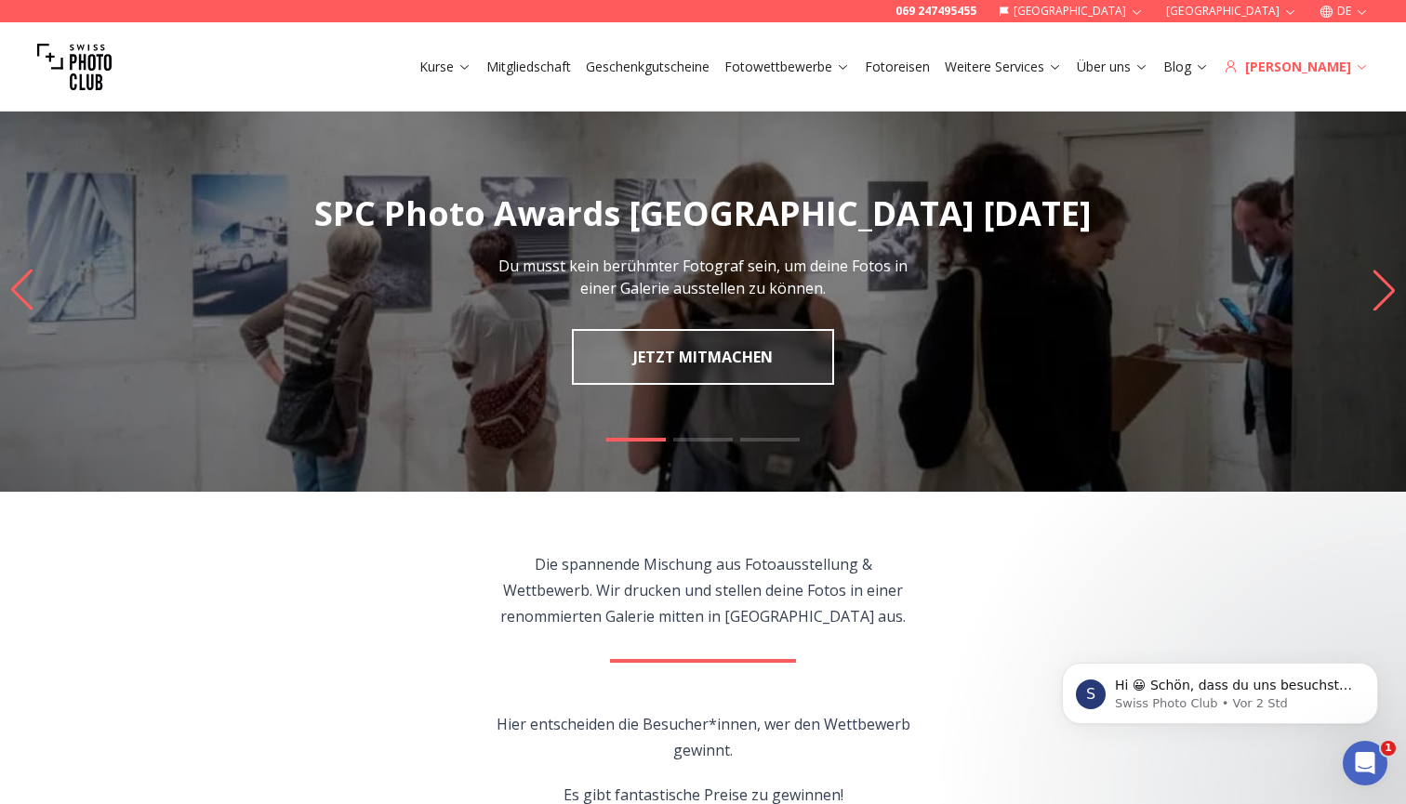
click at [1236, 68] on icon at bounding box center [1230, 66] width 10 height 12
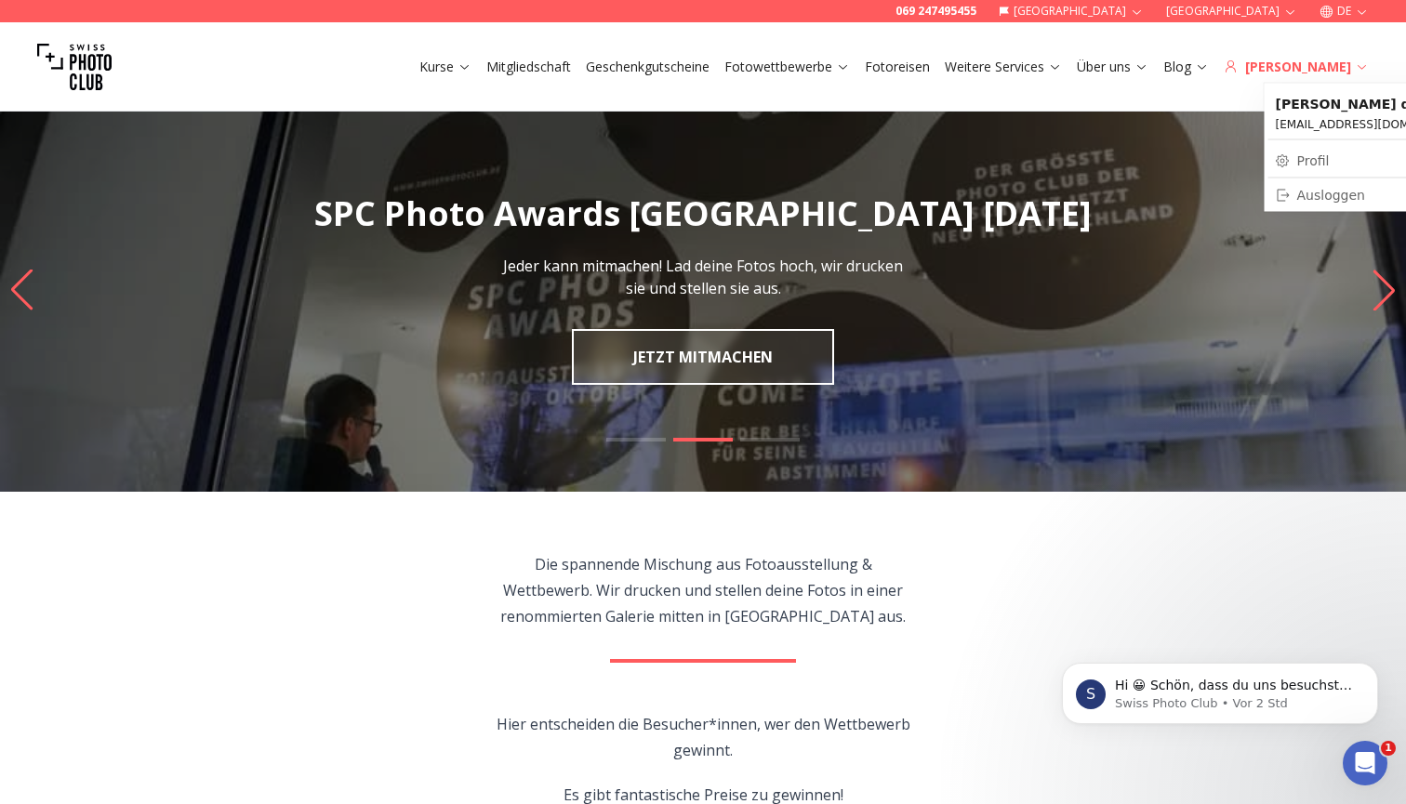
click at [1363, 68] on icon at bounding box center [1362, 67] width 8 height 5
click at [1310, 152] on link "Profil" at bounding box center [1373, 161] width 211 height 26
select select
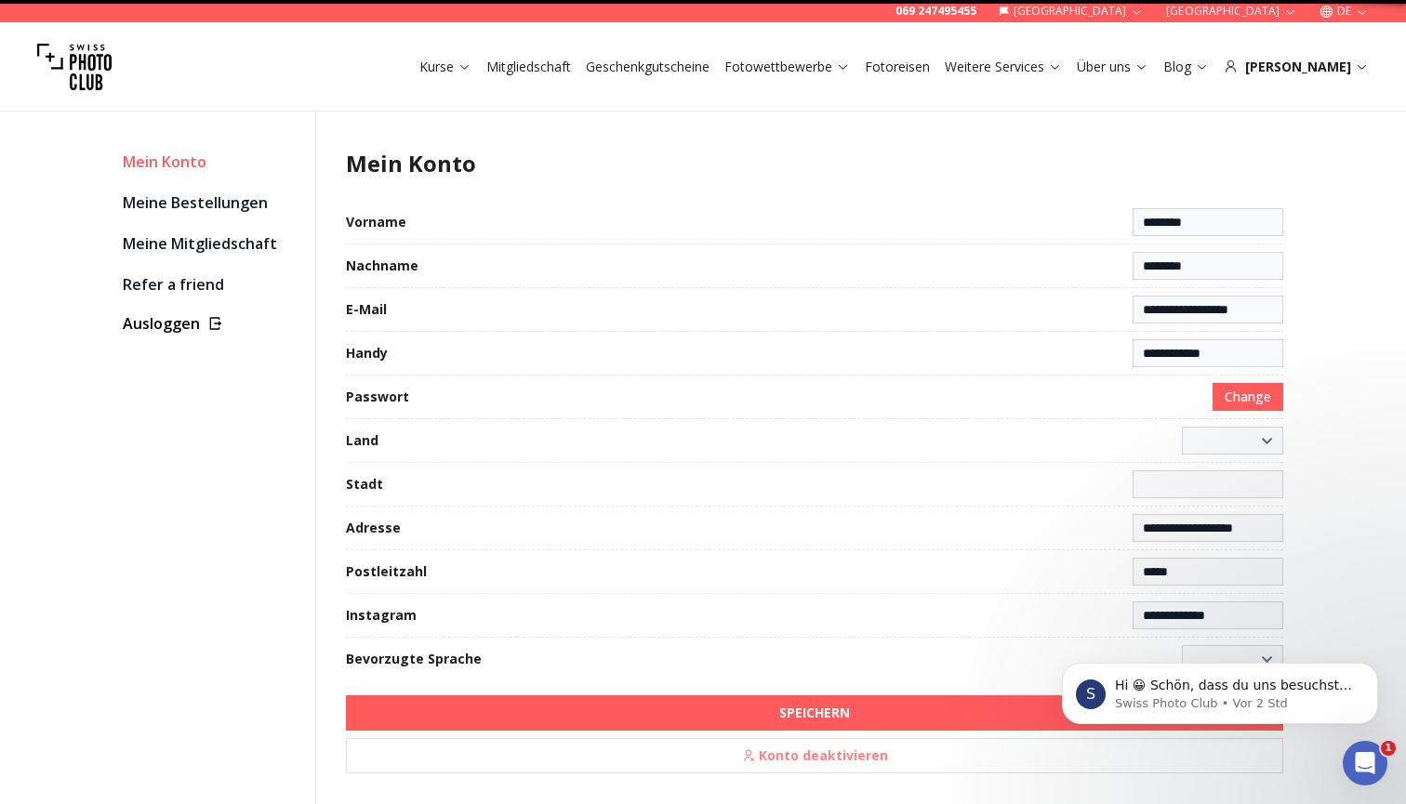
select select "*******"
type input "*********"
select select "******"
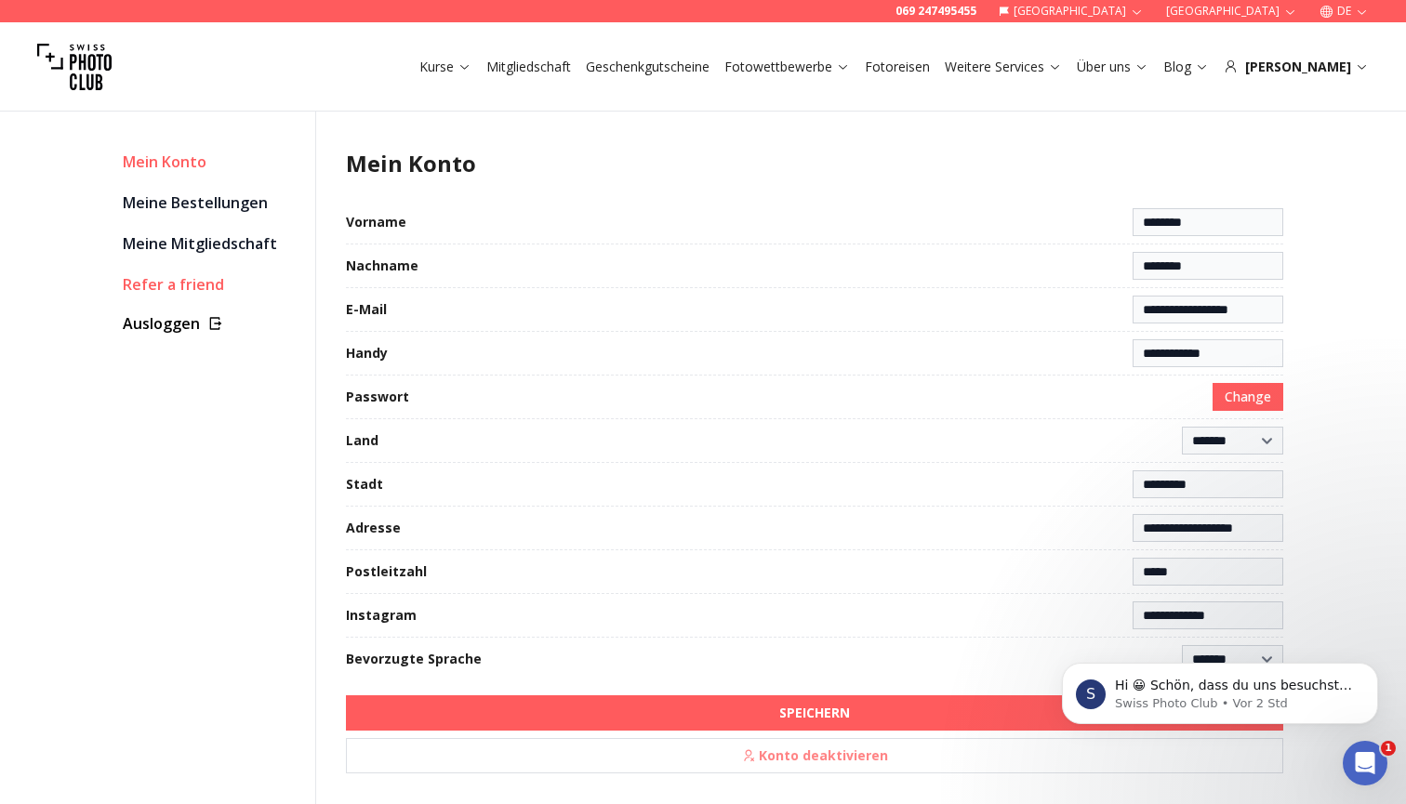
click at [198, 295] on link "Refer a friend" at bounding box center [212, 285] width 178 height 26
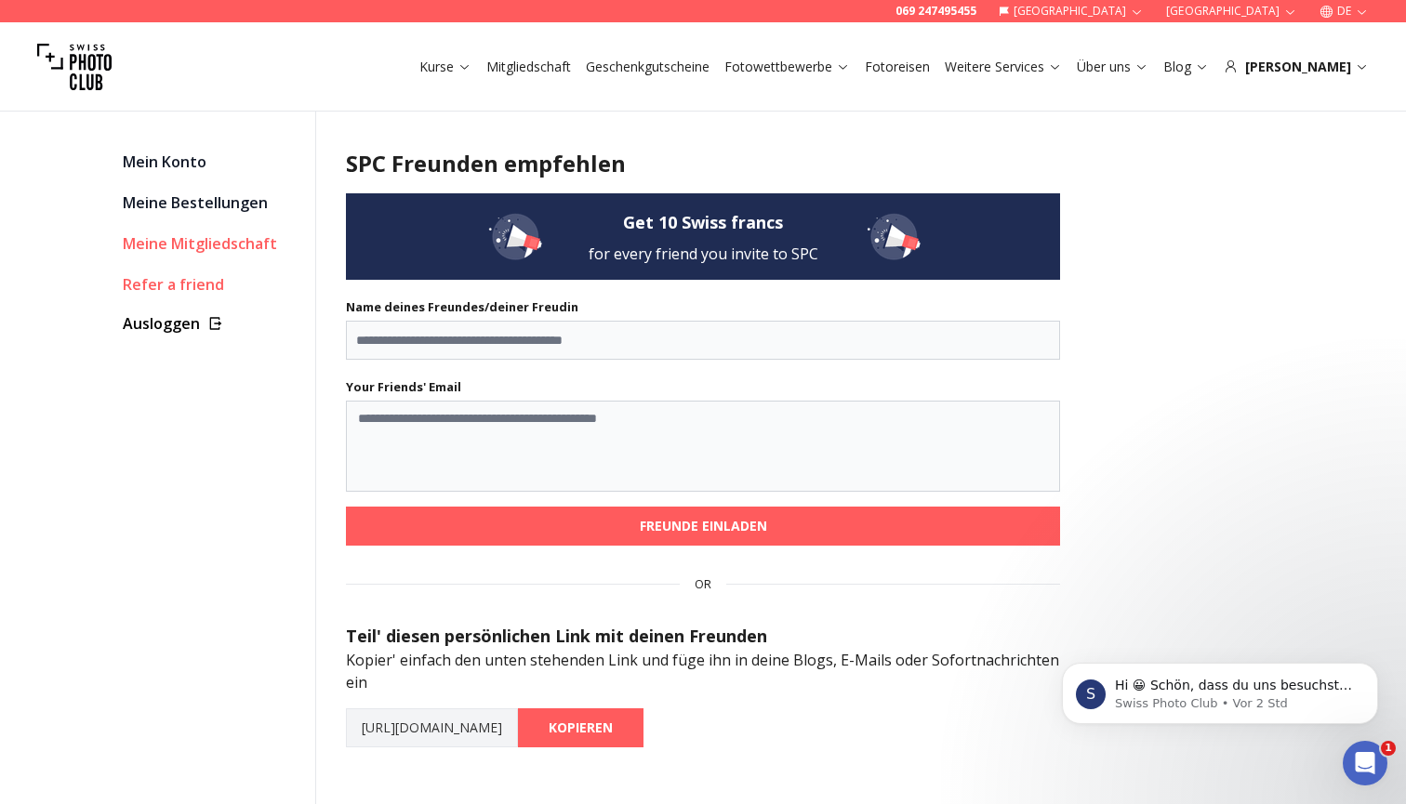
click at [219, 247] on link "Meine Mitgliedschaft" at bounding box center [212, 244] width 178 height 26
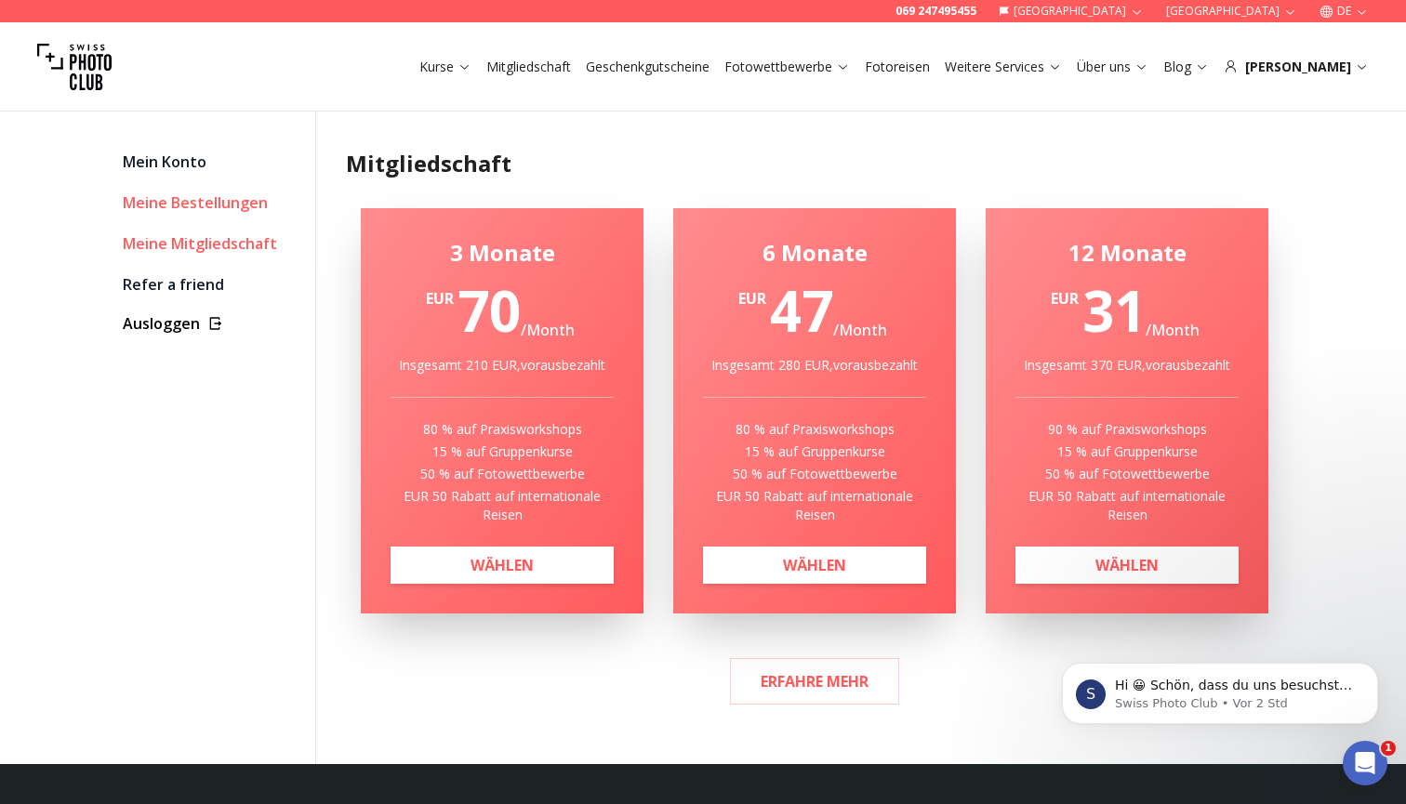
click at [214, 201] on link "Meine Bestellungen" at bounding box center [212, 203] width 178 height 26
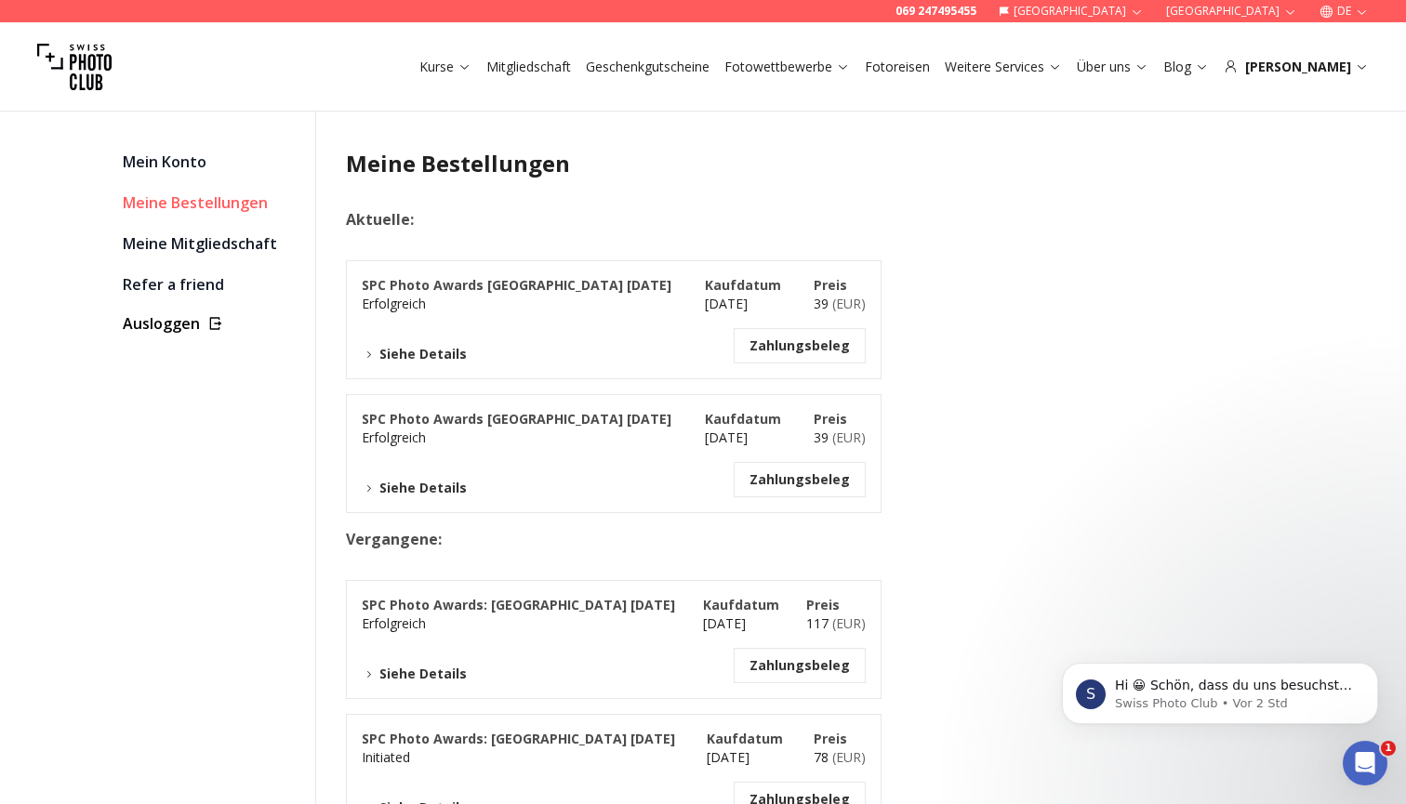
click at [431, 488] on button "Siehe Details" at bounding box center [414, 488] width 105 height 19
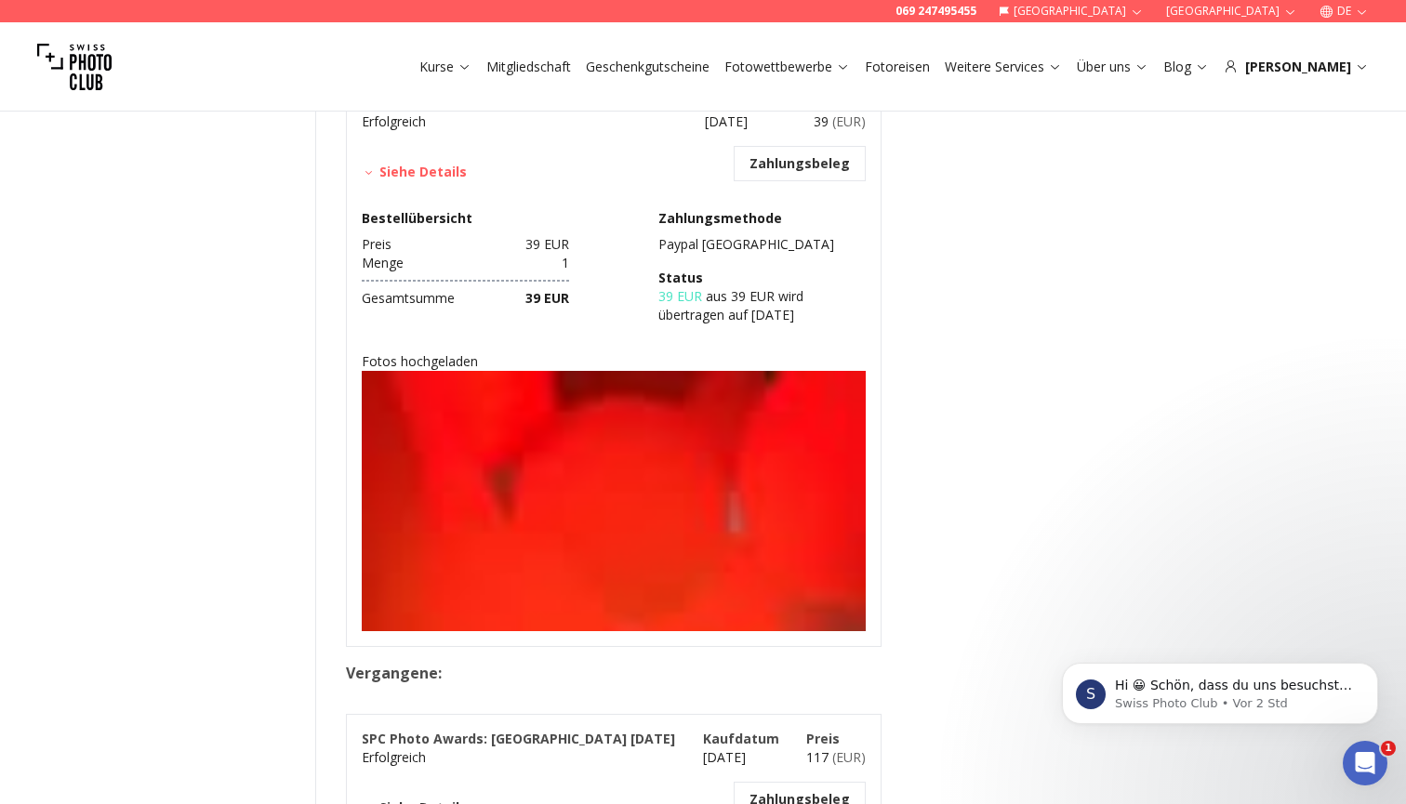
scroll to position [322, 0]
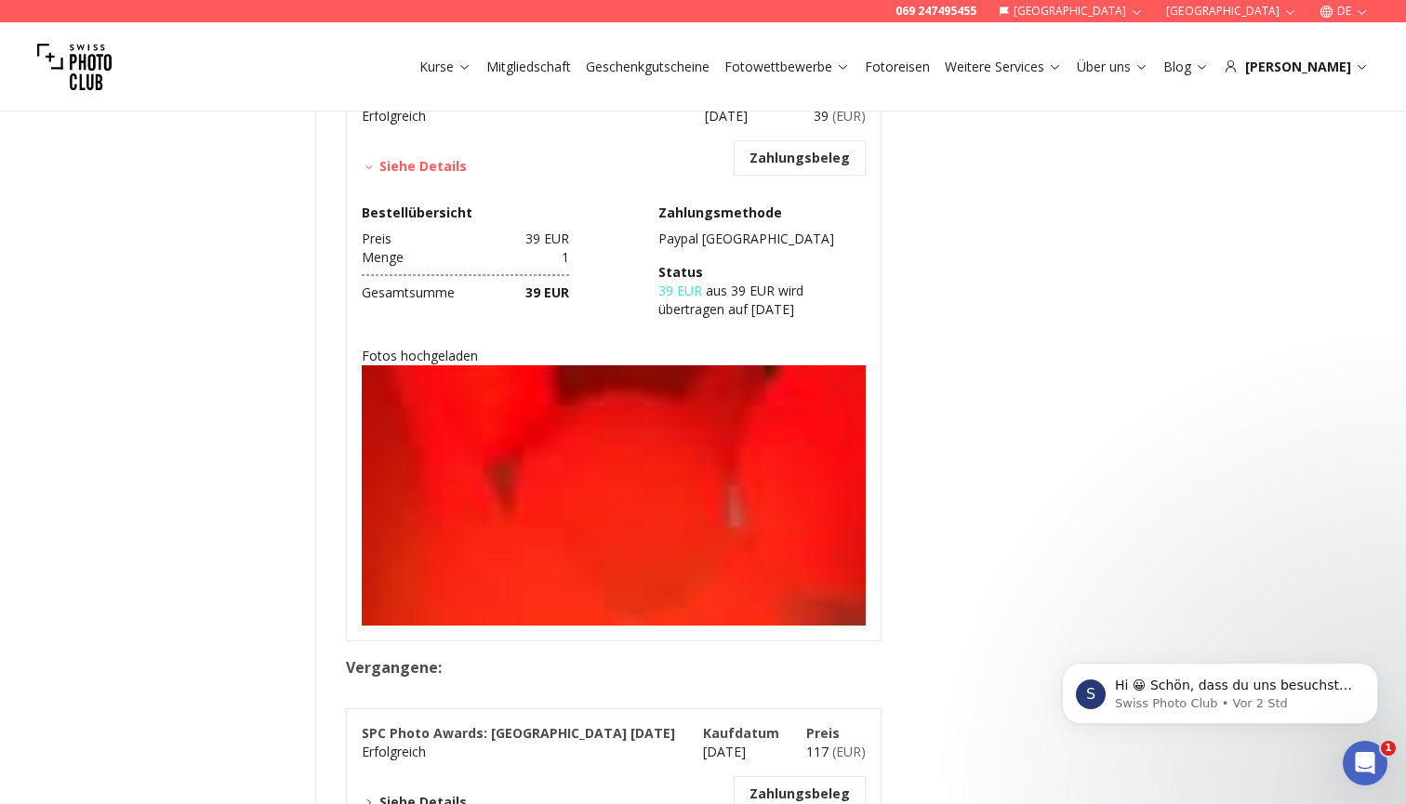
click at [579, 454] on img at bounding box center [614, 743] width 504 height 756
drag, startPoint x: 579, startPoint y: 454, endPoint x: 540, endPoint y: 465, distance: 40.6
click at [540, 465] on img at bounding box center [614, 743] width 504 height 756
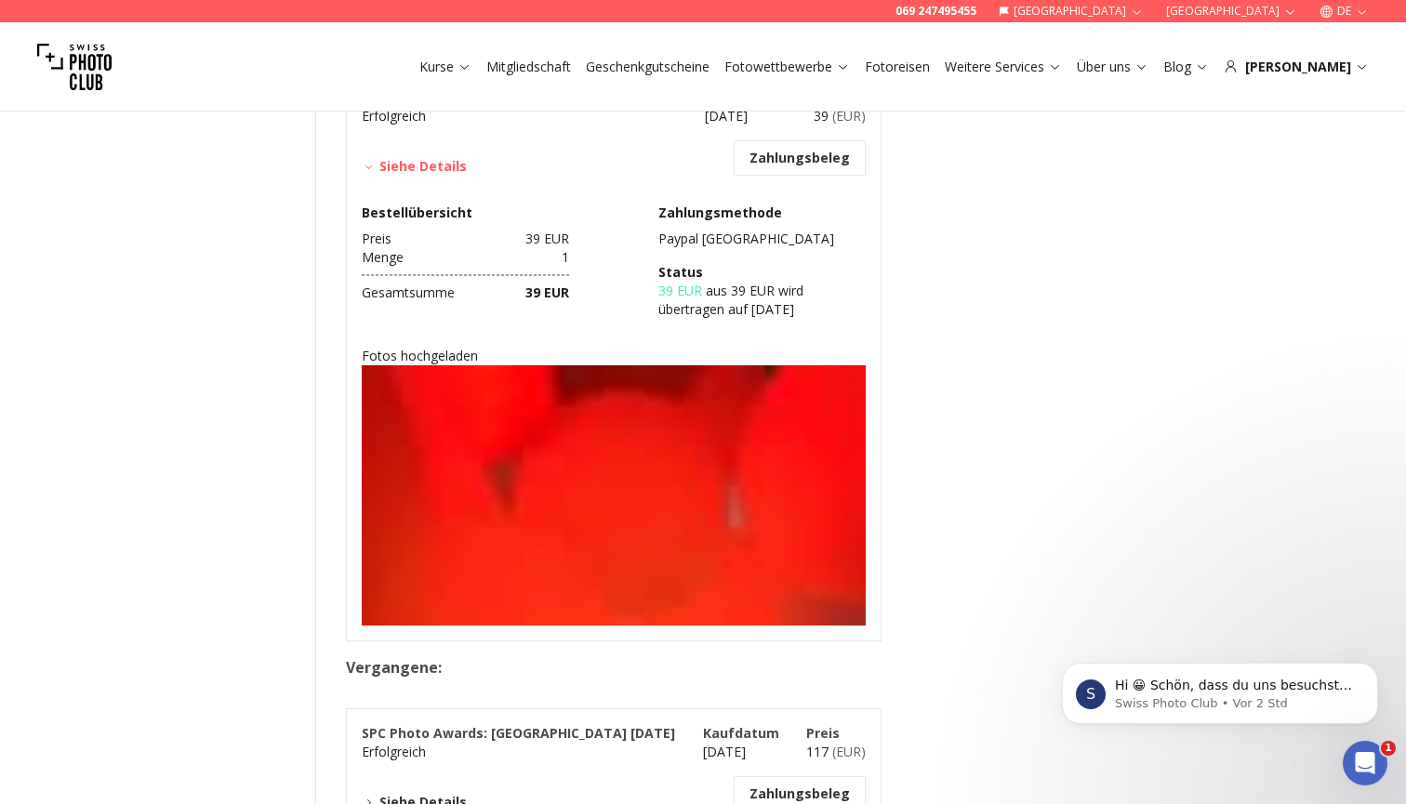
click at [540, 465] on img at bounding box center [614, 743] width 504 height 756
click at [477, 561] on img at bounding box center [614, 743] width 504 height 756
click at [450, 173] on button "Siehe Details" at bounding box center [414, 166] width 105 height 19
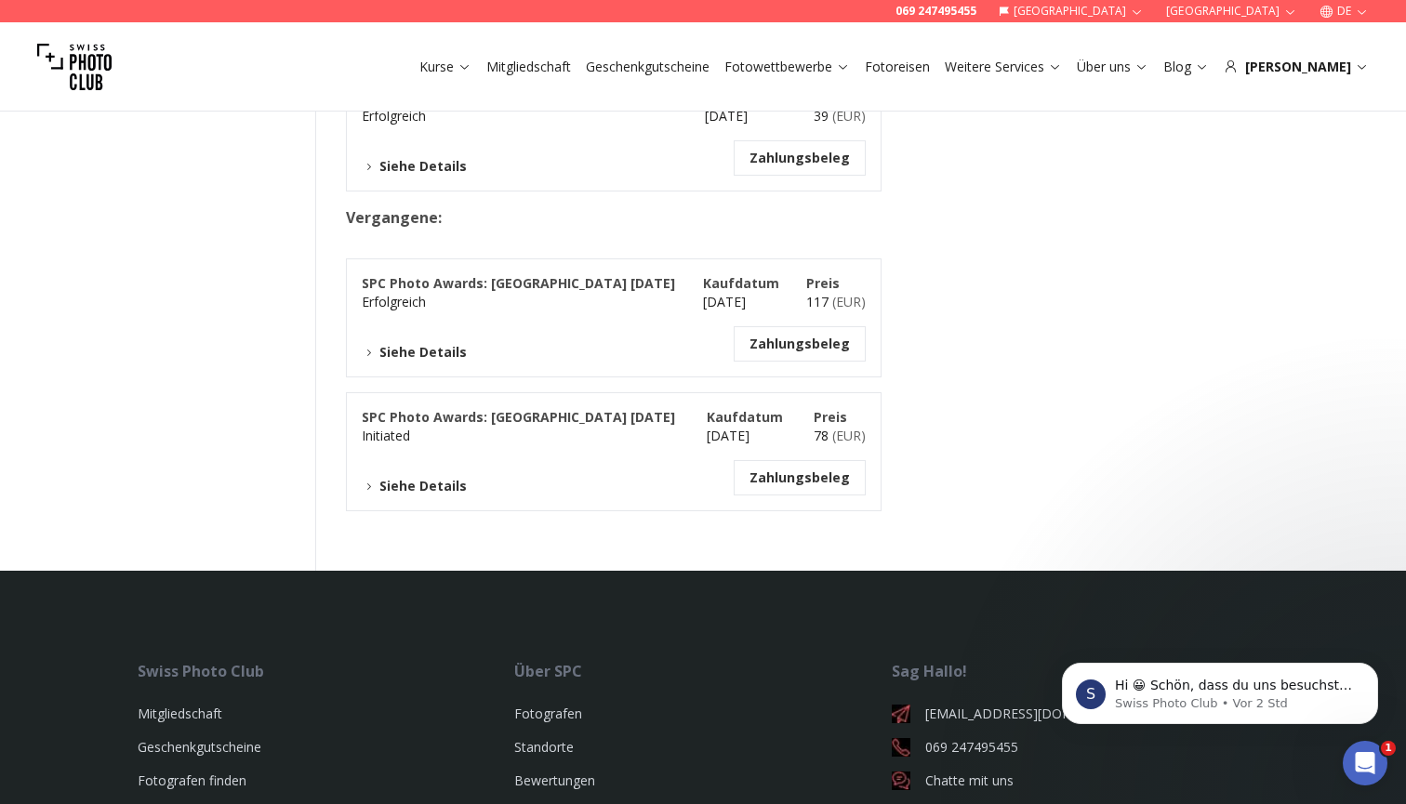
click at [450, 173] on button "Siehe Details" at bounding box center [414, 166] width 105 height 19
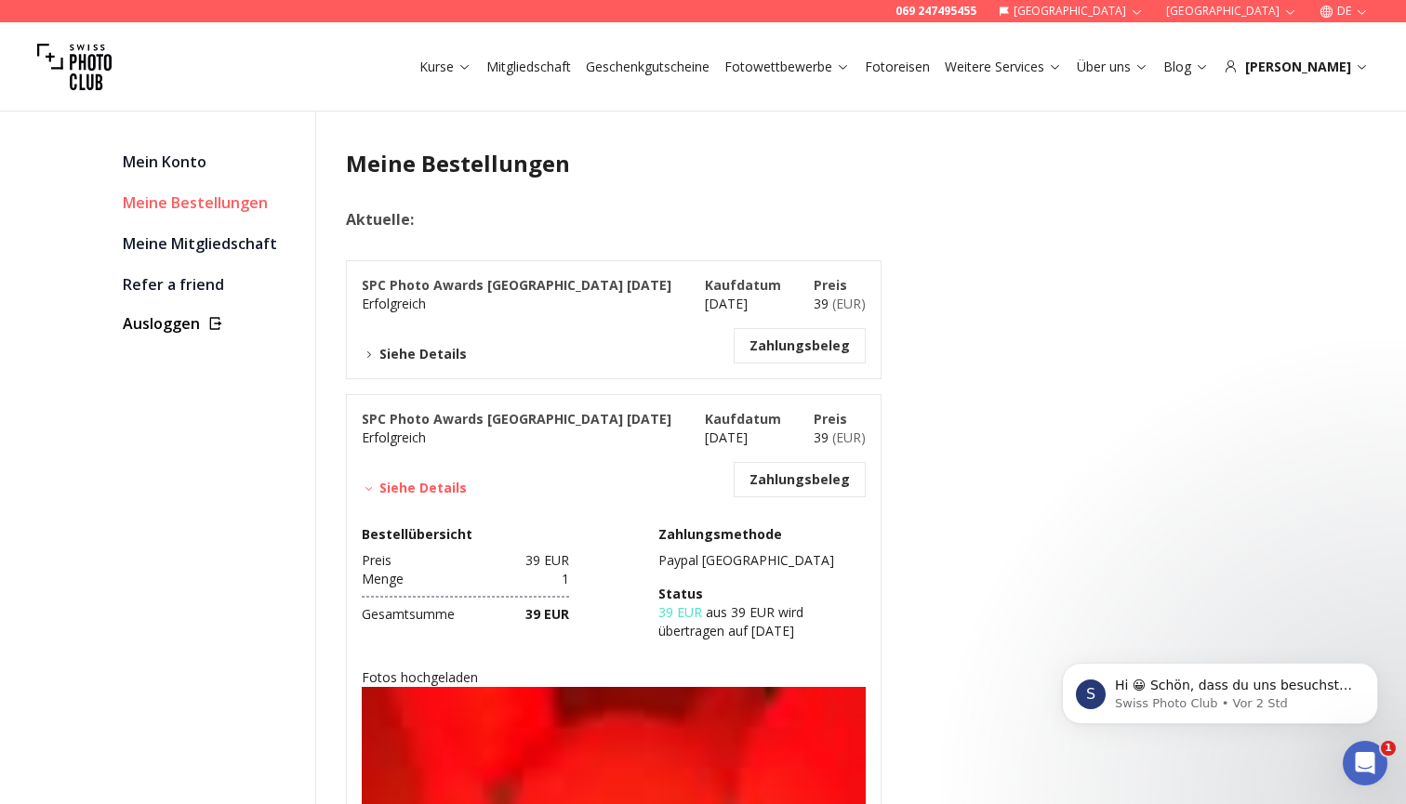
scroll to position [0, 0]
